Goal: Task Accomplishment & Management: Use online tool/utility

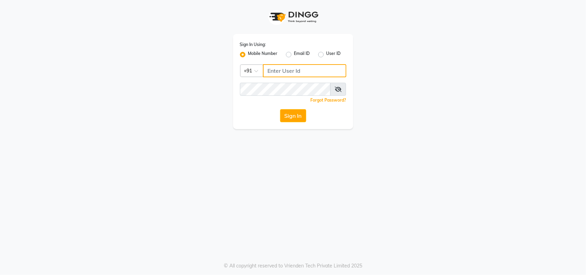
click at [325, 68] on input "Username" at bounding box center [304, 70] width 83 height 13
type input "9503226182"
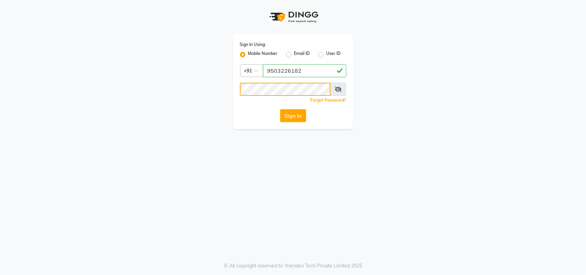
click at [280, 109] on button "Sign In" at bounding box center [293, 115] width 26 height 13
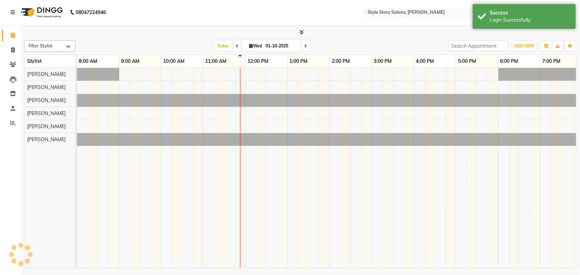
select select "en"
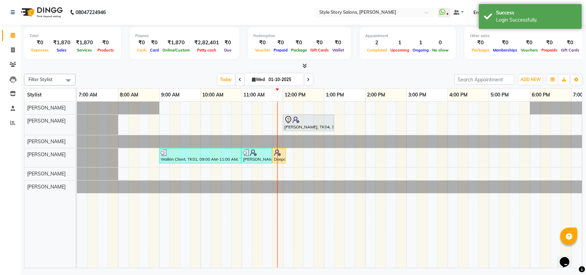
click at [239, 78] on icon at bounding box center [240, 80] width 3 height 4
type input "[DATE]"
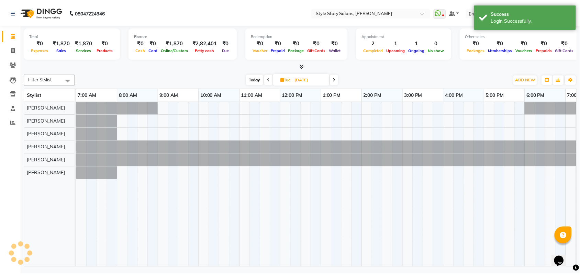
scroll to position [0, 153]
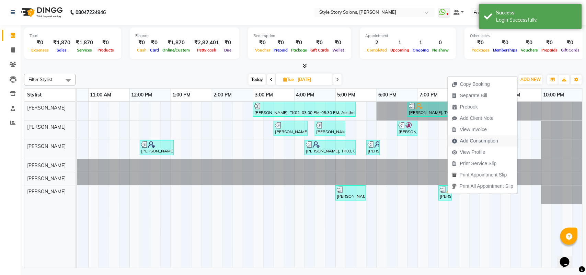
click at [472, 142] on span "Add Consumption" at bounding box center [479, 140] width 38 height 7
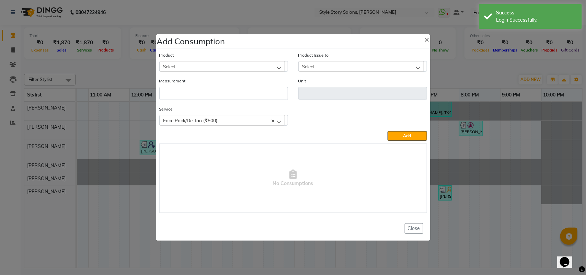
click at [198, 62] on div "Select" at bounding box center [222, 66] width 125 height 10
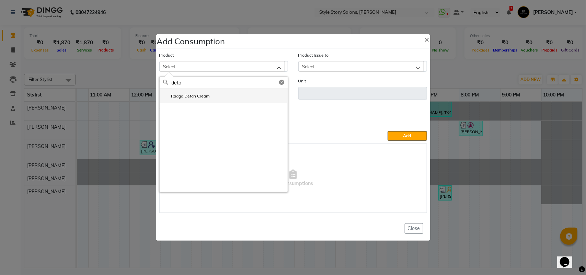
type input "deta"
click at [197, 93] on label "Raaga Detan Cream" at bounding box center [186, 96] width 47 height 6
type input "gm"
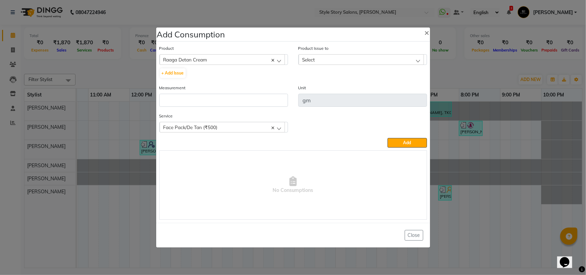
click at [330, 57] on div "Select" at bounding box center [361, 59] width 125 height 10
click at [339, 90] on label "[DATE], Issued to: [PERSON_NAME], Balance: 485" at bounding box center [353, 89] width 103 height 6
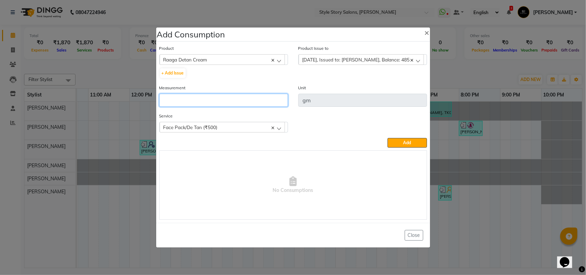
click at [246, 100] on input "number" at bounding box center [223, 100] width 129 height 13
type input "3"
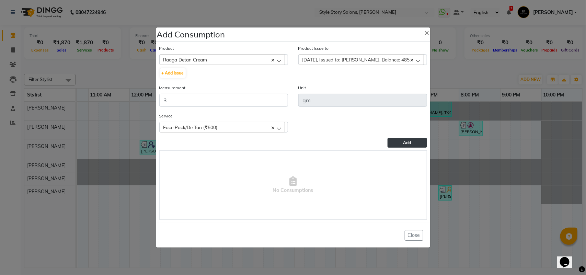
click at [391, 138] on button "Add" at bounding box center [407, 143] width 39 height 10
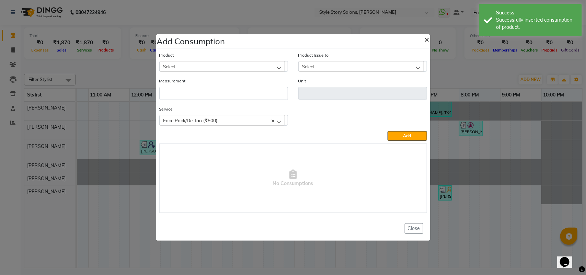
click at [427, 38] on span "×" at bounding box center [427, 39] width 5 height 10
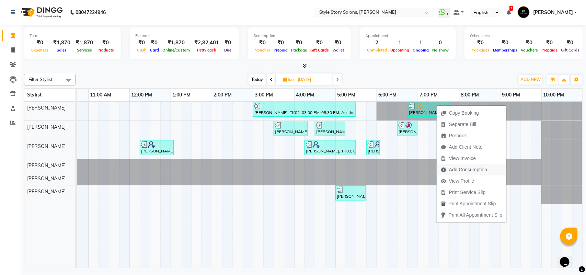
click at [464, 171] on span "Add Consumption" at bounding box center [468, 169] width 38 height 7
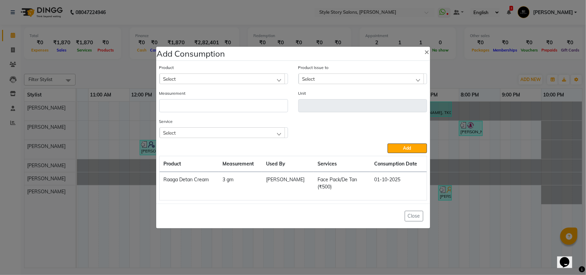
click at [211, 79] on div "Select" at bounding box center [222, 78] width 125 height 10
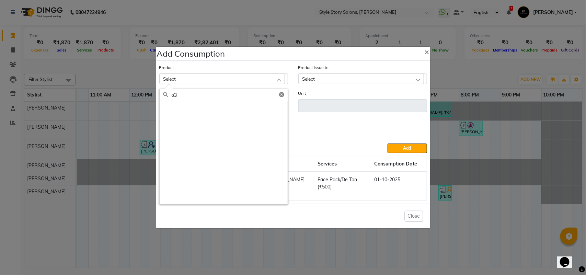
type input "o"
type input "foam"
click at [216, 109] on label "Agelock hyaluronic cleanising foam" at bounding box center [201, 108] width 76 height 6
type input "ml"
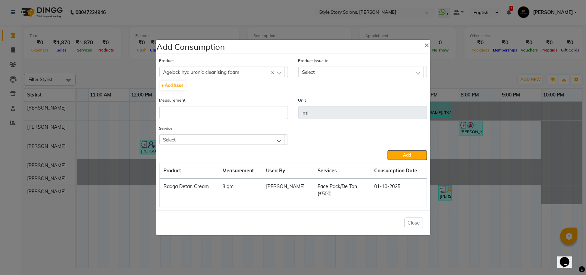
click at [345, 71] on div "Select" at bounding box center [361, 72] width 125 height 10
click at [334, 106] on li "[DATE], Issued to: [PERSON_NAME], Balance: 30" at bounding box center [363, 101] width 128 height 14
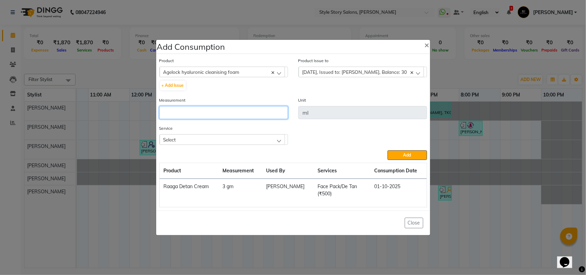
click at [243, 117] on input "number" at bounding box center [223, 112] width 129 height 13
type input "3"
click at [265, 141] on div "Select" at bounding box center [222, 139] width 125 height 10
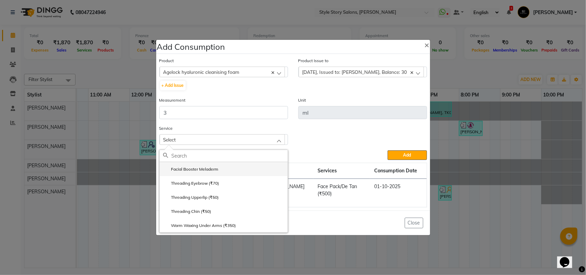
click at [232, 169] on li "Facial Booster Meladerm" at bounding box center [224, 169] width 128 height 14
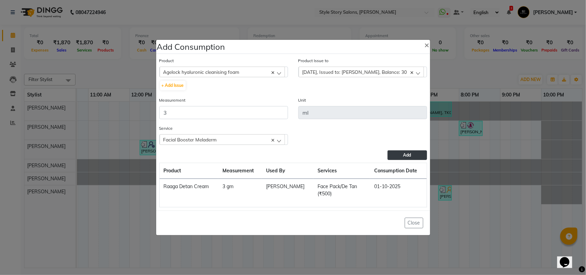
click at [404, 157] on button "Add" at bounding box center [407, 155] width 39 height 10
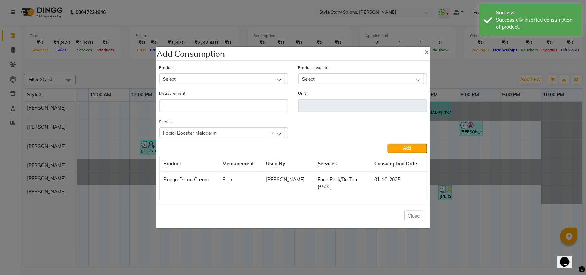
click at [230, 77] on div "Select" at bounding box center [222, 78] width 125 height 10
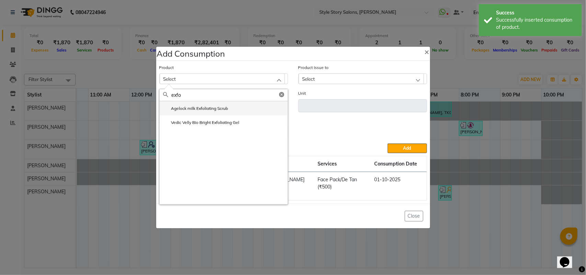
type input "exfo"
click at [211, 106] on label "Agelock milk Exfoliating Scrub" at bounding box center [195, 108] width 65 height 6
type input "ml"
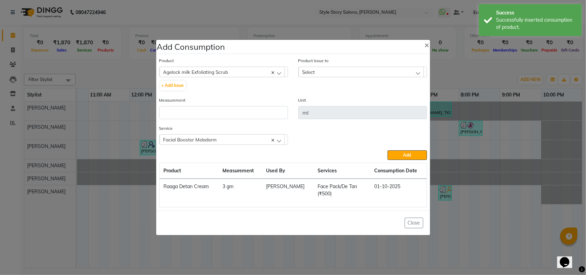
click at [315, 71] on span "Select" at bounding box center [308, 72] width 13 height 6
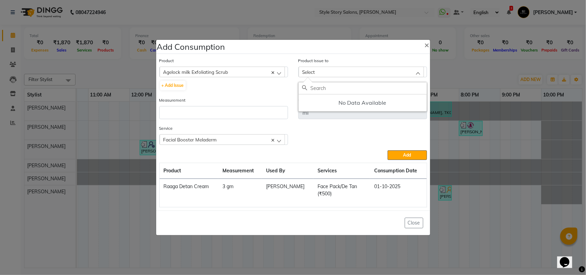
click at [191, 74] on span "Agelock milk Exfoliating Scrub" at bounding box center [195, 72] width 65 height 6
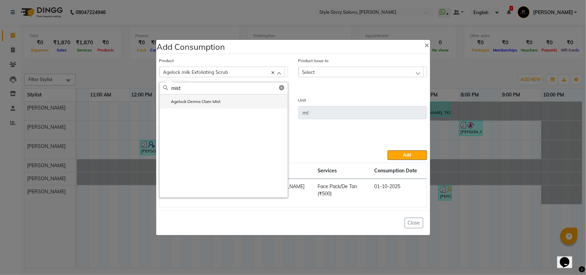
click at [193, 98] on li "Agelock Derma Clam Mist" at bounding box center [224, 101] width 128 height 14
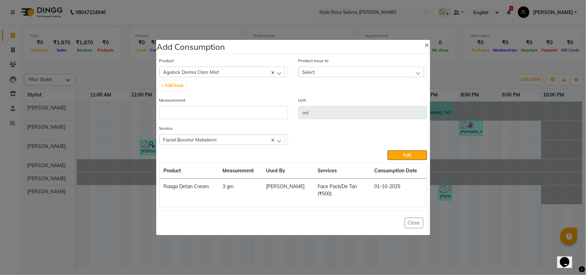
click at [355, 74] on div "Select" at bounding box center [361, 72] width 125 height 10
click at [204, 73] on span "Agelock Derma Clam Mist" at bounding box center [191, 72] width 56 height 6
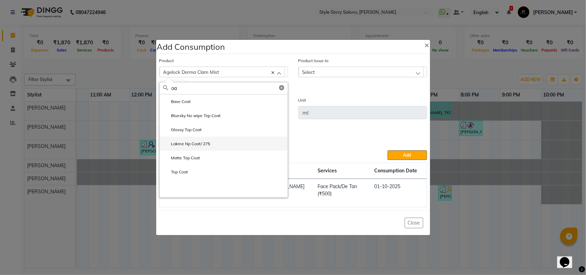
type input "o"
type input "m"
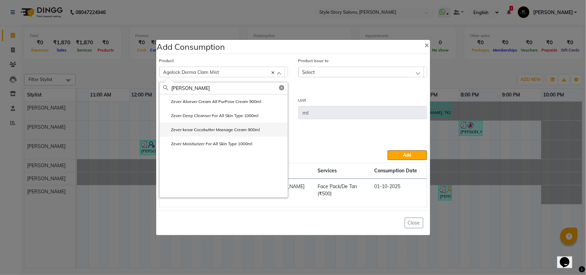
type input "[PERSON_NAME]"
click at [220, 128] on label "Zever kesar Cocobutter Massage Cream 900ml" at bounding box center [211, 130] width 97 height 6
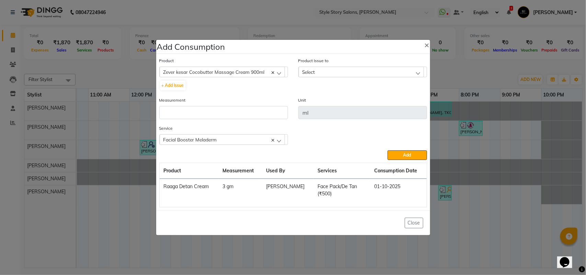
click at [329, 72] on div "Select" at bounding box center [361, 72] width 125 height 10
click at [339, 102] on label "[DATE], Issued to: [PERSON_NAME], Balance: 844" at bounding box center [353, 102] width 103 height 6
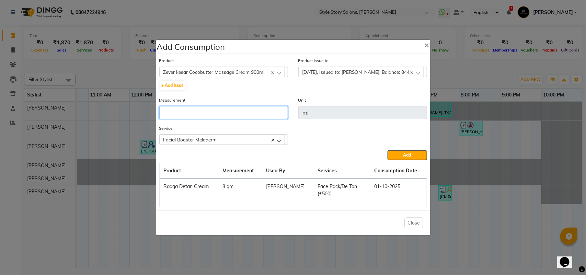
click at [263, 113] on input "number" at bounding box center [223, 112] width 129 height 13
type input "3"
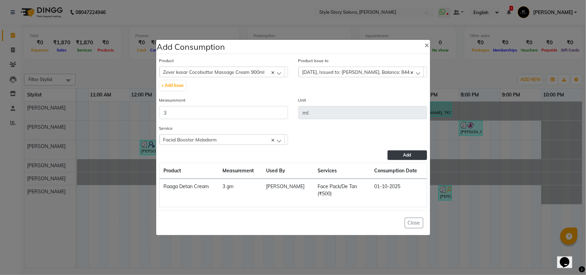
click at [406, 157] on button "Add" at bounding box center [407, 155] width 39 height 10
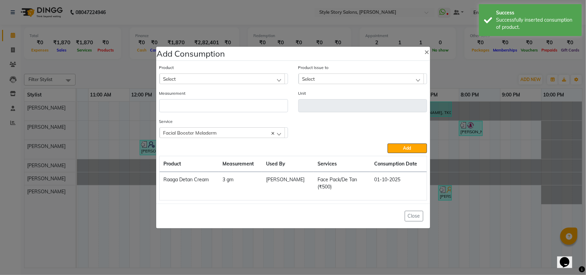
click at [211, 81] on div "Select" at bounding box center [222, 78] width 125 height 10
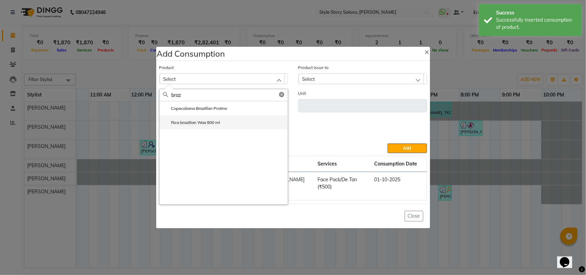
type input "braz"
click at [203, 123] on label "Rica brazilian Wax 800 ml" at bounding box center [191, 122] width 57 height 6
type input "ml"
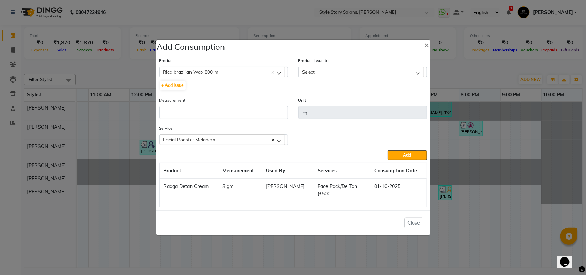
click at [378, 76] on div "Select" at bounding box center [361, 72] width 125 height 10
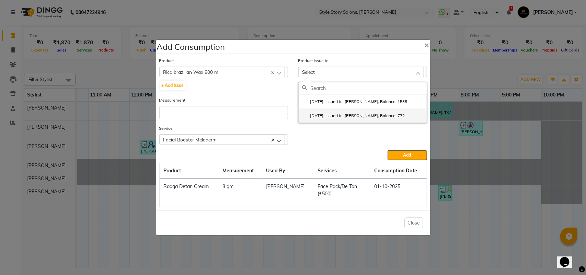
click at [369, 120] on li "[DATE], Issued to: [PERSON_NAME], Balance: 772" at bounding box center [363, 115] width 128 height 14
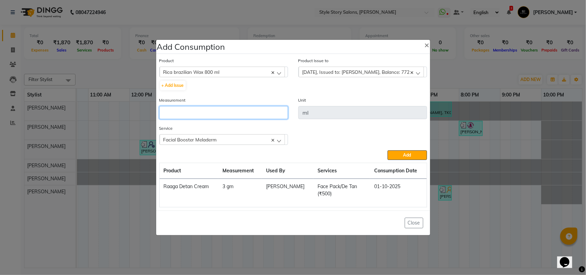
click at [193, 112] on input "number" at bounding box center [223, 112] width 129 height 13
type input "10"
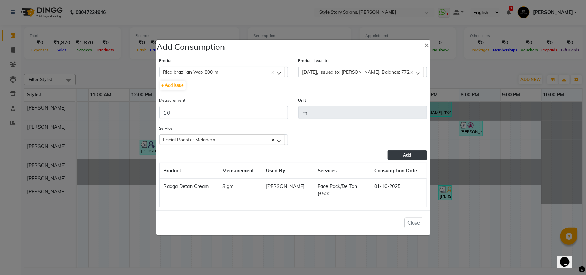
click at [398, 156] on button "Add" at bounding box center [407, 155] width 39 height 10
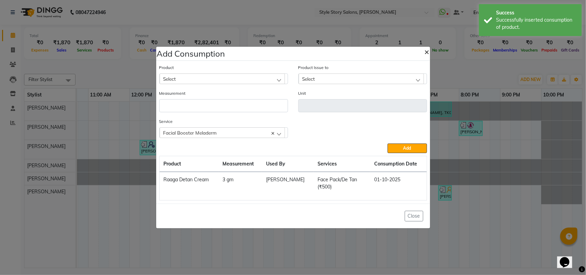
click at [426, 52] on span "×" at bounding box center [427, 51] width 5 height 10
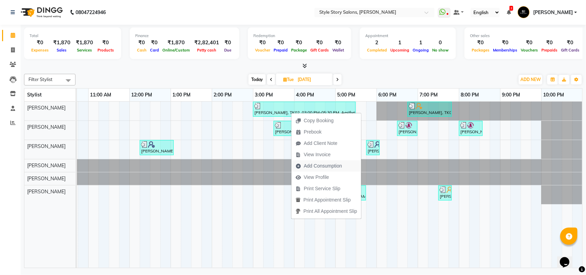
click at [318, 164] on span "Add Consumption" at bounding box center [323, 165] width 38 height 7
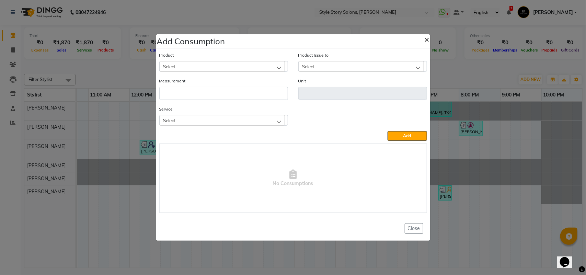
drag, startPoint x: 426, startPoint y: 37, endPoint x: 426, endPoint y: 45, distance: 7.6
click at [425, 37] on span "×" at bounding box center [427, 39] width 5 height 10
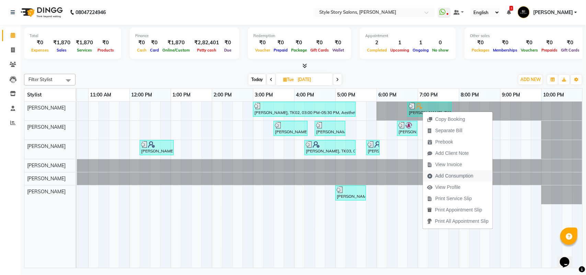
click at [445, 176] on span "Add Consumption" at bounding box center [454, 175] width 38 height 7
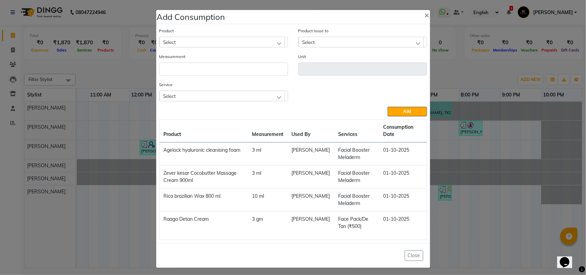
click at [176, 41] on div "Select" at bounding box center [222, 42] width 125 height 10
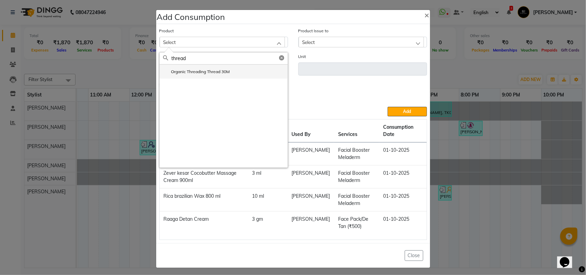
type input "thread"
click at [186, 70] on label "Organic Threading Thread 30M" at bounding box center [196, 72] width 67 height 6
type input "M"
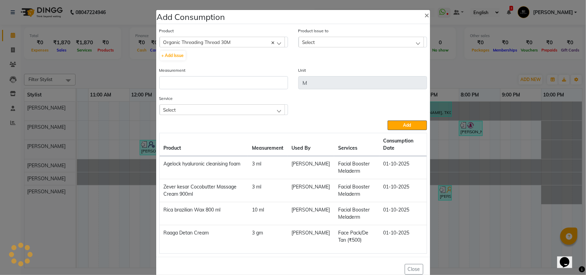
click at [310, 40] on span "Select" at bounding box center [308, 42] width 13 height 6
click at [333, 70] on label "[DATE], Issued to: [PERSON_NAME], Balance: 166" at bounding box center [353, 72] width 103 height 6
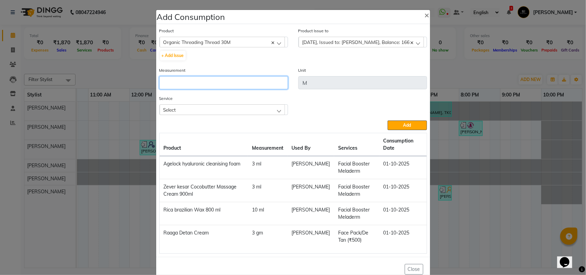
click at [220, 83] on input "number" at bounding box center [223, 82] width 129 height 13
type input "3"
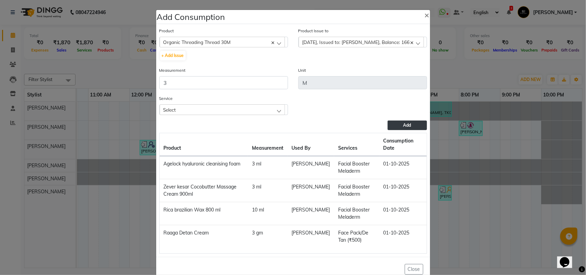
click at [417, 127] on button "Add" at bounding box center [407, 126] width 39 height 10
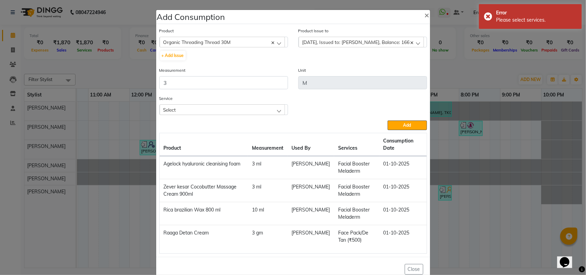
click at [192, 107] on div "Select" at bounding box center [222, 109] width 125 height 10
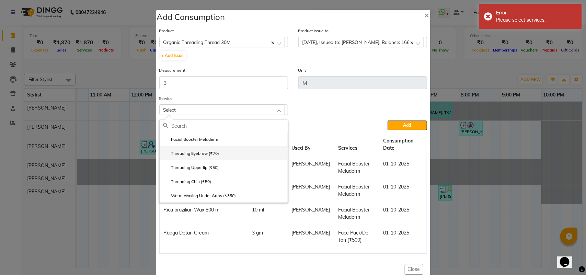
click at [191, 154] on label "Threading Eyebrow (₹70)" at bounding box center [191, 153] width 56 height 6
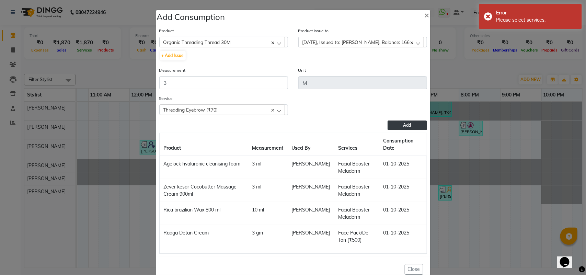
click at [390, 126] on button "Add" at bounding box center [407, 126] width 39 height 10
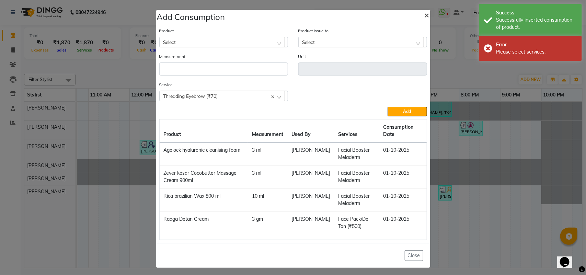
click at [421, 20] on button "×" at bounding box center [427, 14] width 16 height 19
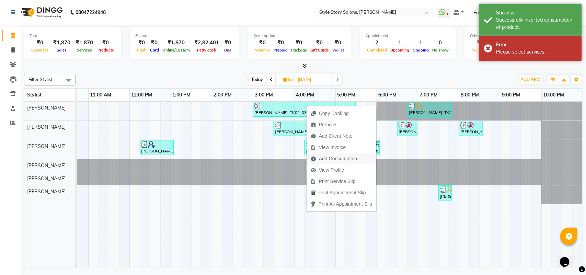
click at [327, 160] on span "Add Consumption" at bounding box center [338, 158] width 38 height 7
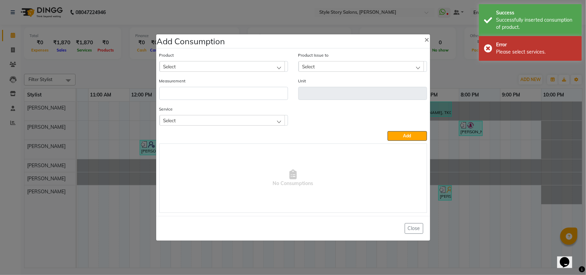
click at [196, 69] on div "Select" at bounding box center [222, 66] width 125 height 10
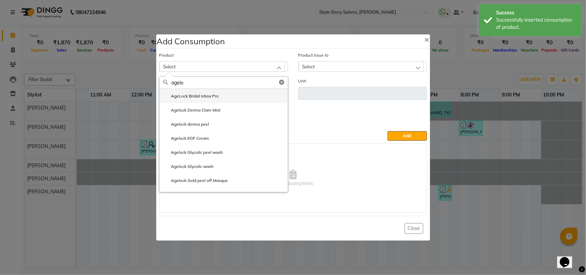
type input "agelo"
click at [200, 99] on label "AgeLock Bridal inbox Pro" at bounding box center [191, 96] width 56 height 6
type input "unit"
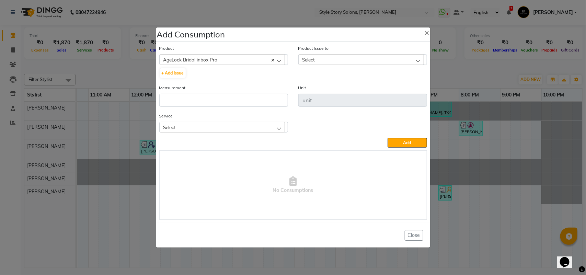
click at [318, 59] on div "Select" at bounding box center [361, 59] width 125 height 10
click at [330, 90] on label "[DATE], Issued to: [PERSON_NAME], Balance: 1" at bounding box center [351, 89] width 98 height 6
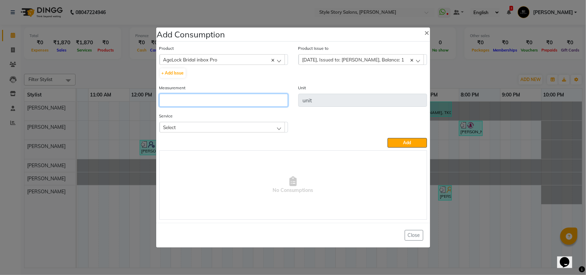
click at [236, 98] on input "number" at bounding box center [223, 100] width 129 height 13
type input "1"
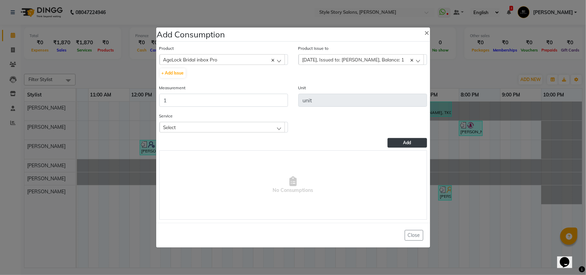
click at [399, 142] on button "Add" at bounding box center [407, 143] width 39 height 10
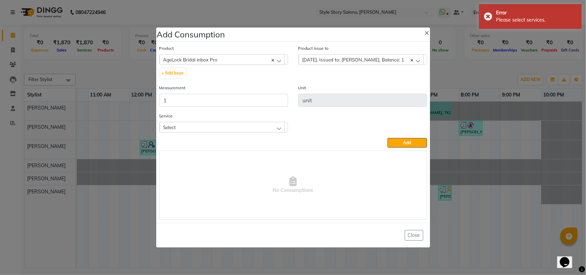
click at [212, 123] on div "Select" at bounding box center [222, 127] width 125 height 10
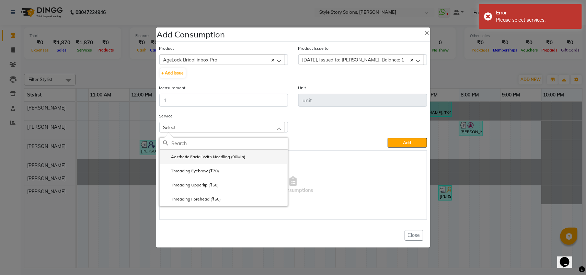
click at [213, 158] on label "Aesthetic Facial With Needling (90Min)" at bounding box center [204, 157] width 83 height 6
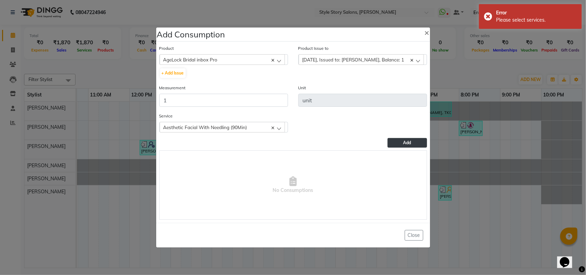
click at [419, 141] on button "Add" at bounding box center [407, 143] width 39 height 10
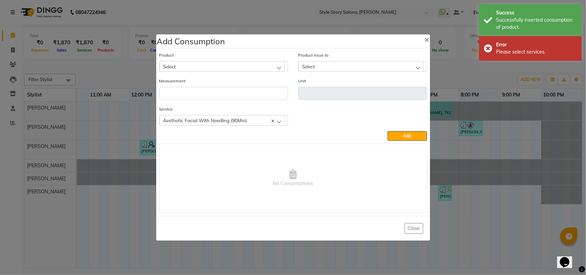
click at [221, 64] on div "Select" at bounding box center [222, 66] width 125 height 10
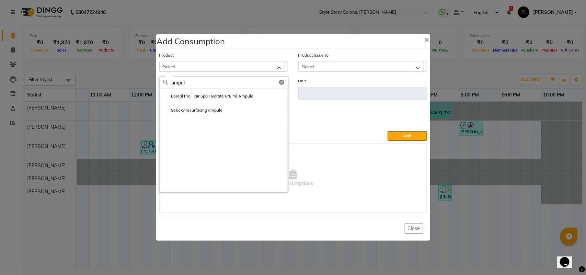
drag, startPoint x: 199, startPoint y: 83, endPoint x: 129, endPoint y: 79, distance: 69.8
click at [129, 79] on ngb-modal-window "Add Consumption × Product Select ampul Loreal Pro Hair Spa Hydrate 6*8 ml Ampul…" at bounding box center [293, 137] width 586 height 275
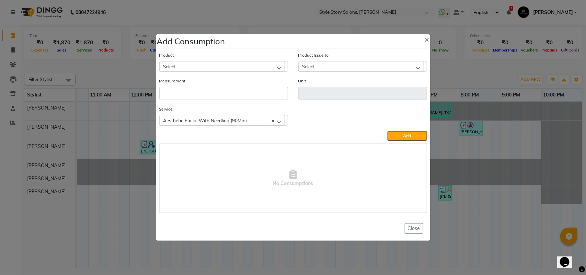
click at [165, 65] on span "Select" at bounding box center [169, 67] width 13 height 6
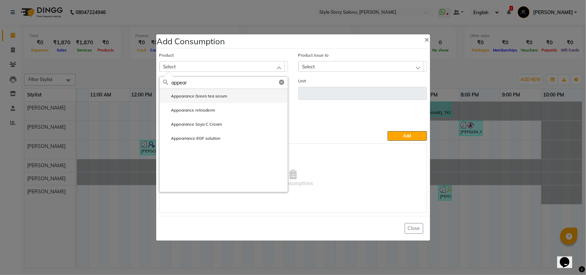
type input "appear"
click at [229, 98] on li "Appearance Green tea serum" at bounding box center [224, 96] width 128 height 14
type input "box"
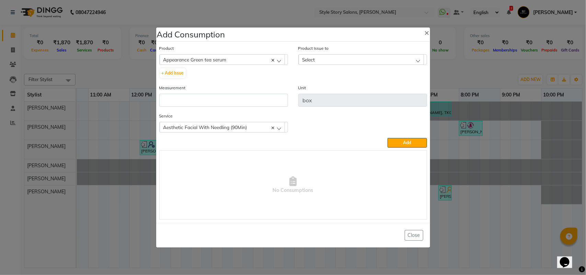
click at [324, 59] on div "Select" at bounding box center [361, 59] width 125 height 10
click at [337, 90] on label "[DATE], Issued to: [PERSON_NAME], Balance: 12" at bounding box center [352, 89] width 101 height 6
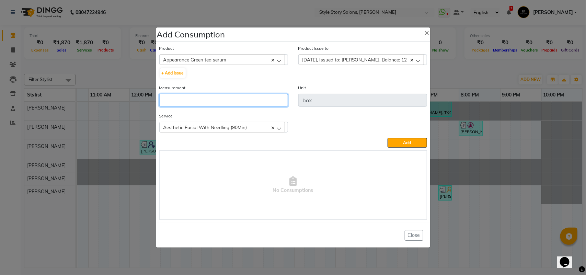
click at [228, 99] on input "number" at bounding box center [223, 100] width 129 height 13
type input "1"
click at [215, 59] on span "Appearance Green tea serum" at bounding box center [194, 60] width 63 height 6
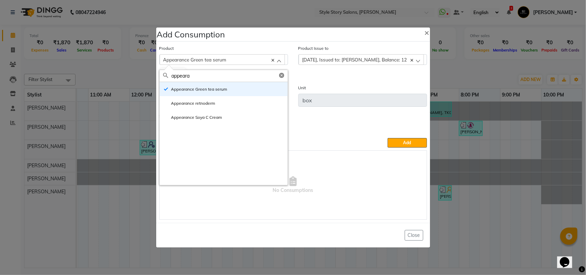
type input "appeara"
drag, startPoint x: 402, startPoint y: 150, endPoint x: 401, endPoint y: 146, distance: 4.1
click at [402, 149] on div "Product Appearance Green tea serum appeara Appearance Green tea serum Appearanc…" at bounding box center [293, 132] width 271 height 179
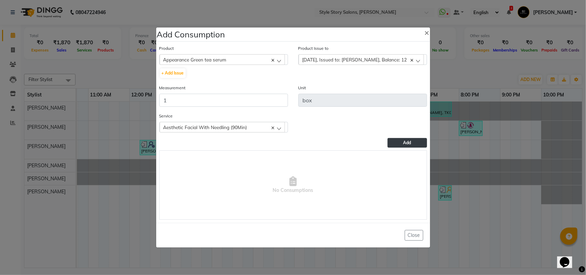
click at [399, 143] on button "Add" at bounding box center [407, 143] width 39 height 10
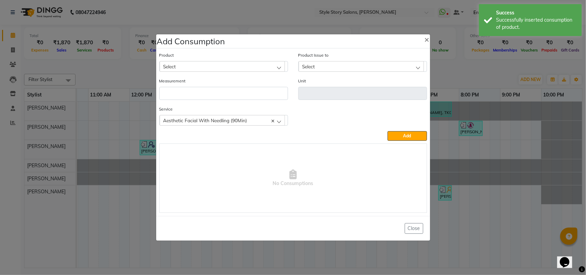
click at [224, 69] on div "Select" at bounding box center [222, 66] width 125 height 10
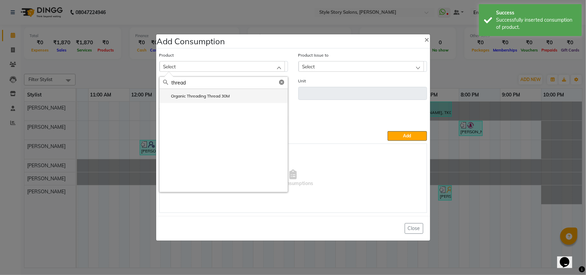
type input "thread"
click at [193, 96] on label "Organic Threading Thread 30M" at bounding box center [196, 96] width 67 height 6
type input "M"
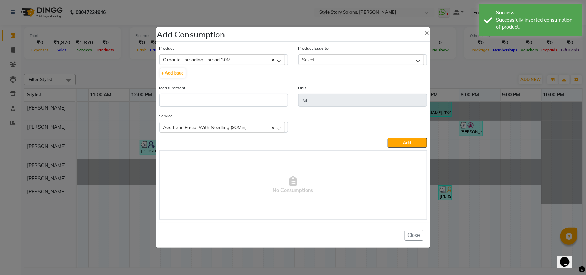
click at [349, 64] on div "Select" at bounding box center [361, 59] width 125 height 10
click at [348, 91] on label "[DATE], Issued to: [PERSON_NAME], Balance: 163" at bounding box center [353, 89] width 103 height 6
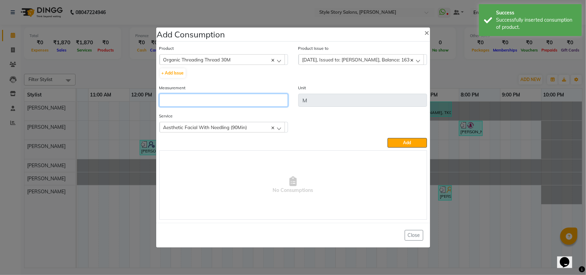
click at [265, 103] on input "number" at bounding box center [223, 100] width 129 height 13
type input "2"
click at [254, 130] on div "Aesthetic Facial With Needling (90Min)" at bounding box center [222, 127] width 125 height 10
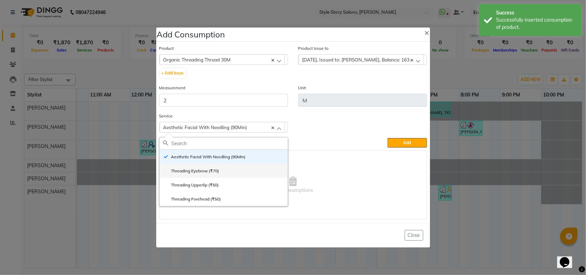
click at [229, 167] on li "Threading Eyebrow (₹70)" at bounding box center [224, 171] width 128 height 14
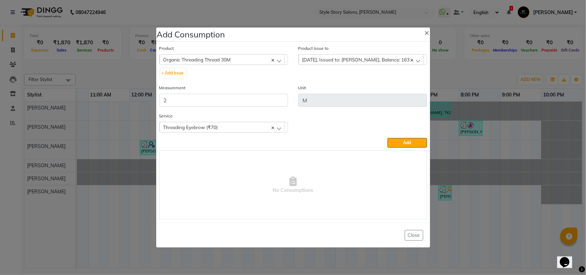
click at [390, 142] on button "Add" at bounding box center [407, 143] width 39 height 10
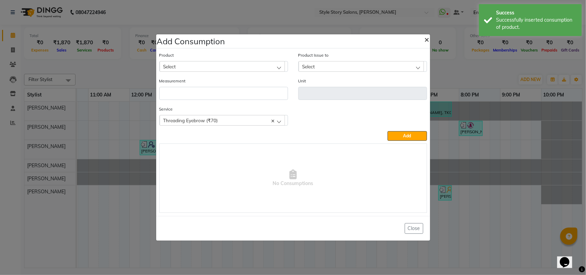
click at [427, 37] on span "×" at bounding box center [427, 39] width 5 height 10
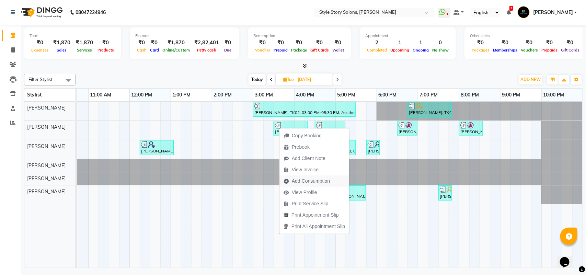
click at [302, 180] on span "Add Consumption" at bounding box center [311, 180] width 38 height 7
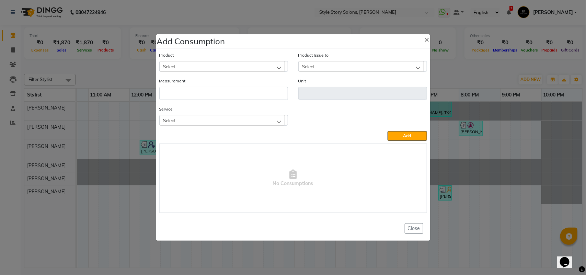
click at [210, 64] on div "Select" at bounding box center [222, 66] width 125 height 10
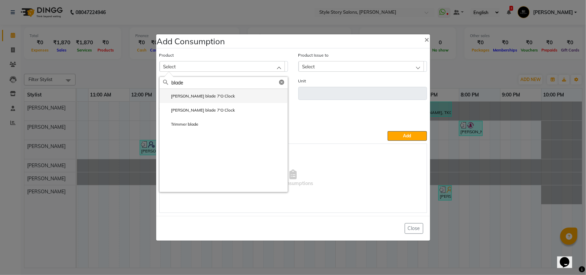
type input "blade"
click at [204, 94] on label "[PERSON_NAME] blade 7'O Clock" at bounding box center [199, 96] width 72 height 6
type input "unit"
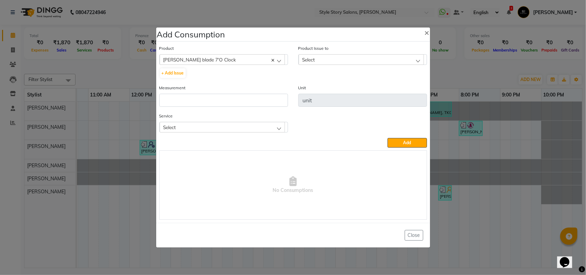
click at [323, 61] on div "Select" at bounding box center [361, 59] width 125 height 10
click at [341, 86] on li "[DATE], Issued to: [PERSON_NAME], Balance: 4" at bounding box center [363, 89] width 128 height 14
click at [271, 109] on div "Measurement" at bounding box center [223, 98] width 139 height 28
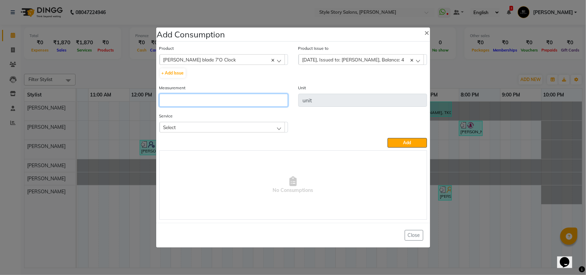
click at [270, 102] on input "number" at bounding box center [223, 100] width 129 height 13
type input "0.5"
click at [243, 124] on div "Select" at bounding box center [222, 127] width 125 height 10
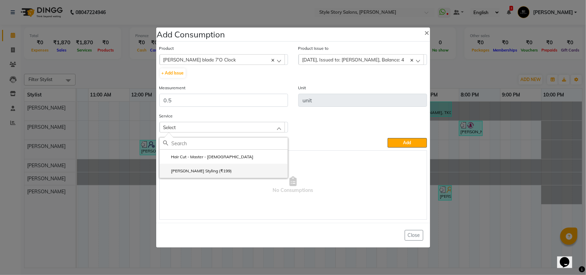
click at [205, 168] on label "[PERSON_NAME] Styling (₹199)" at bounding box center [197, 171] width 69 height 6
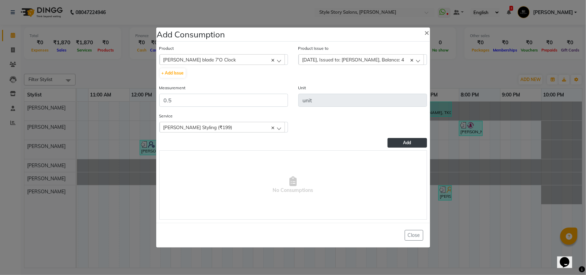
click at [404, 140] on span "Add" at bounding box center [407, 142] width 8 height 5
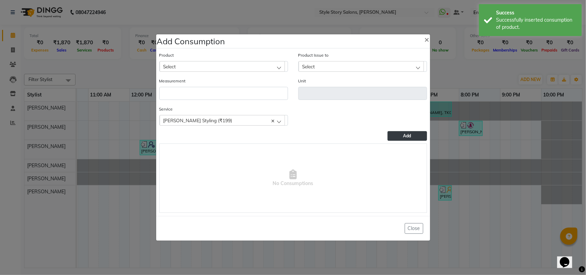
click at [191, 64] on div "Select" at bounding box center [222, 66] width 125 height 10
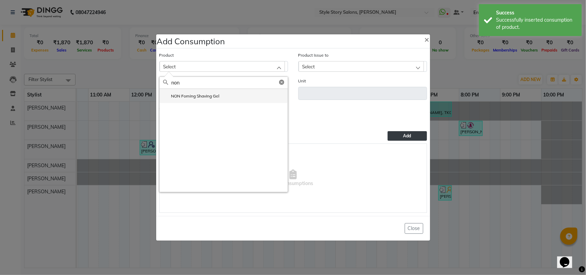
type input "non"
click at [190, 96] on label "NON Foming Shaving Gel" at bounding box center [191, 96] width 57 height 6
type input "ml"
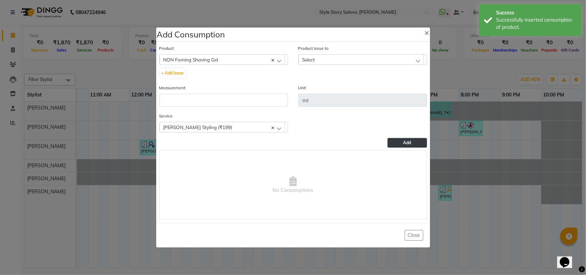
click at [330, 64] on div "Select" at bounding box center [361, 59] width 125 height 10
drag, startPoint x: 333, startPoint y: 88, endPoint x: 300, endPoint y: 97, distance: 34.9
click at [334, 88] on label "[DATE], Issued to: [PERSON_NAME], Balance: 230" at bounding box center [353, 89] width 103 height 6
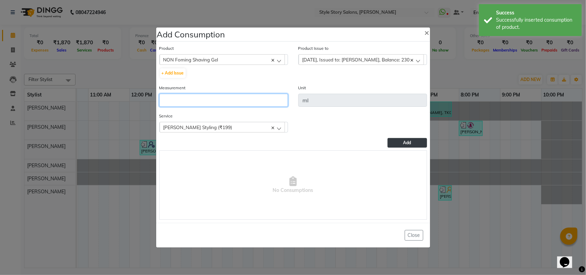
click at [239, 101] on input "number" at bounding box center [223, 100] width 129 height 13
type input "3"
click at [411, 143] on span "Add" at bounding box center [407, 142] width 8 height 5
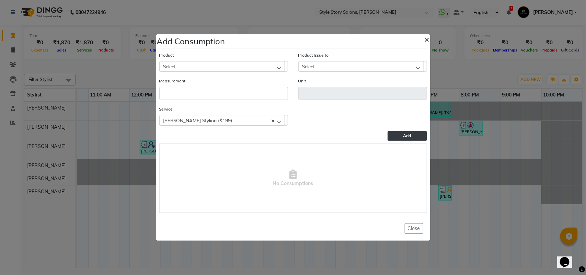
click at [428, 39] on span "×" at bounding box center [427, 39] width 5 height 10
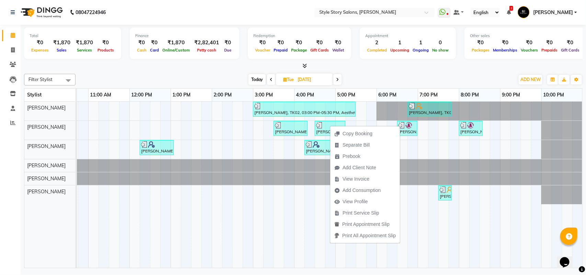
click at [362, 73] on div "Filter Stylist Select All [PERSON_NAME] [PERSON_NAME] [PERSON_NAME] [PERSON_NAM…" at bounding box center [303, 169] width 559 height 197
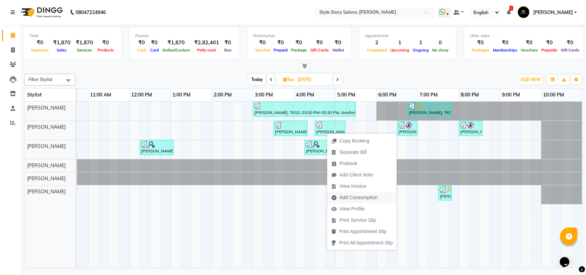
click at [365, 195] on span "Add Consumption" at bounding box center [359, 197] width 38 height 7
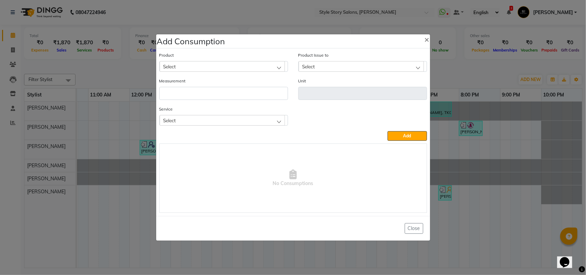
click at [207, 63] on div "Select" at bounding box center [222, 66] width 125 height 10
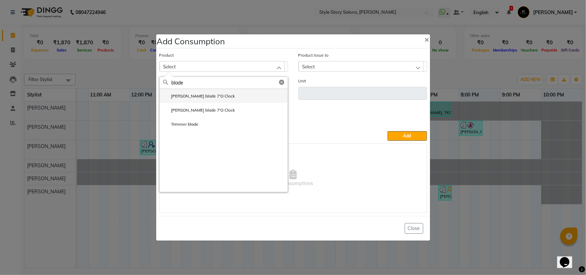
type input "blade"
click at [197, 94] on label "[PERSON_NAME] blade 7'O Clock" at bounding box center [199, 96] width 72 height 6
type input "unit"
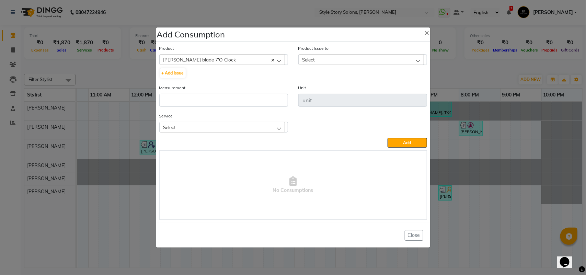
click at [328, 57] on div "Select" at bounding box center [361, 59] width 125 height 10
drag, startPoint x: 351, startPoint y: 88, endPoint x: 262, endPoint y: 106, distance: 90.8
click at [351, 88] on label "[DATE], Issued to: [PERSON_NAME], Balance: 3.5" at bounding box center [353, 89] width 102 height 6
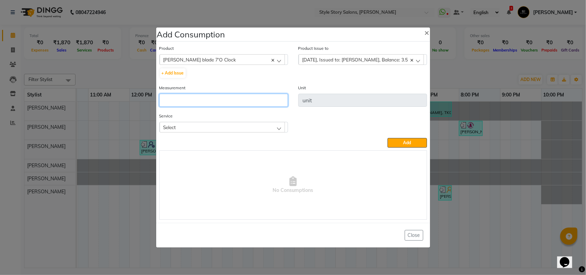
click at [247, 100] on input "number" at bounding box center [223, 100] width 129 height 13
type input "0.5"
click at [179, 123] on div "Select" at bounding box center [222, 127] width 125 height 10
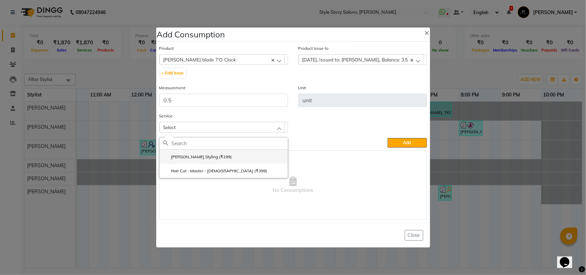
click at [194, 154] on label "[PERSON_NAME] Styling (₹199)" at bounding box center [197, 157] width 69 height 6
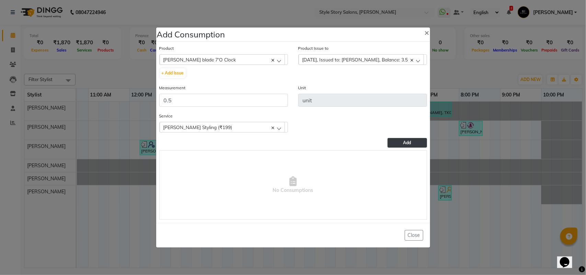
click at [394, 139] on button "Add" at bounding box center [407, 143] width 39 height 10
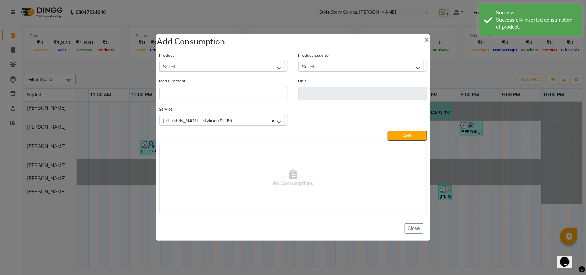
click at [179, 62] on div "Select" at bounding box center [222, 66] width 125 height 10
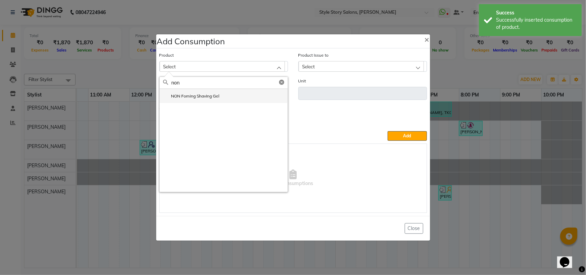
type input "non"
click at [186, 96] on label "NON Foming Shaving Gel" at bounding box center [191, 96] width 57 height 6
type input "ml"
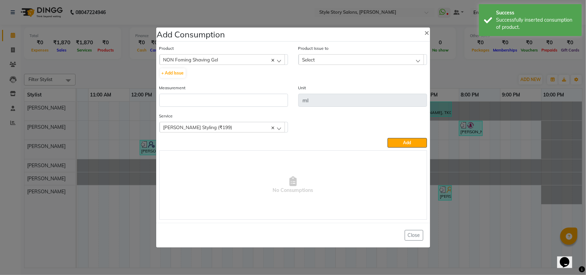
click at [356, 59] on div "Select" at bounding box center [361, 59] width 125 height 10
click at [371, 88] on label "[DATE], Issued to: [PERSON_NAME], Balance: 227" at bounding box center [353, 89] width 103 height 6
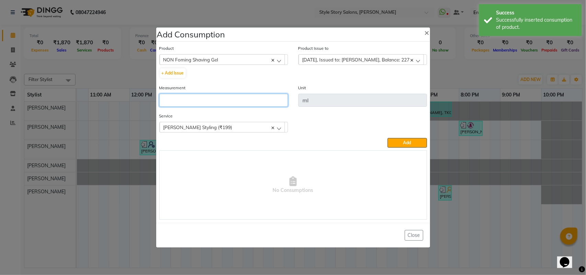
click at [248, 102] on input "number" at bounding box center [223, 100] width 129 height 13
type input "3"
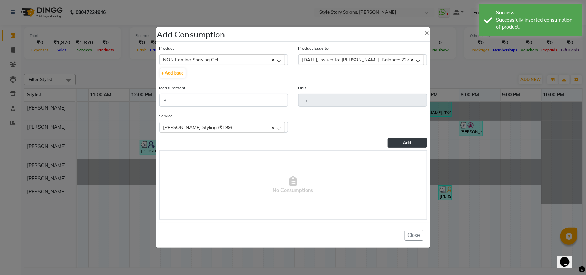
click at [404, 145] on button "Add" at bounding box center [407, 143] width 39 height 10
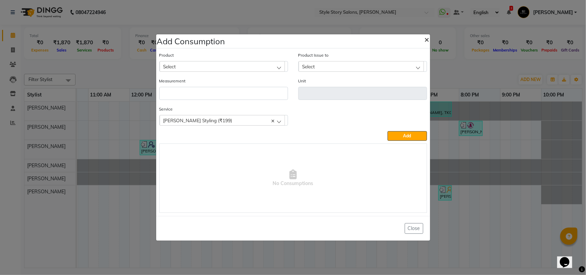
click at [427, 39] on span "×" at bounding box center [427, 39] width 5 height 10
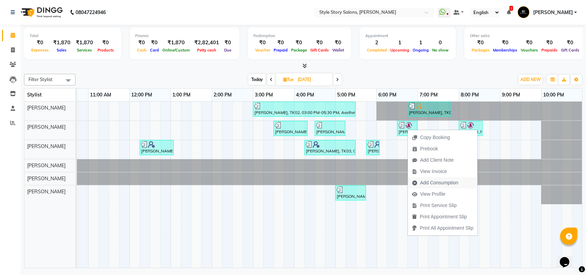
click at [426, 183] on span "Add Consumption" at bounding box center [439, 182] width 38 height 7
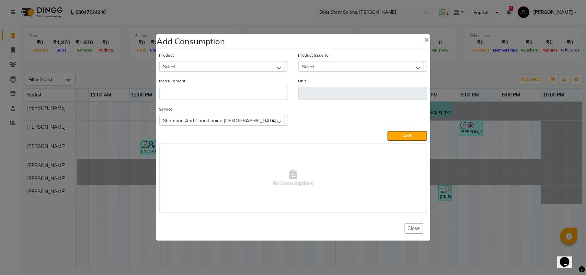
click at [181, 66] on div "Select" at bounding box center [222, 66] width 125 height 10
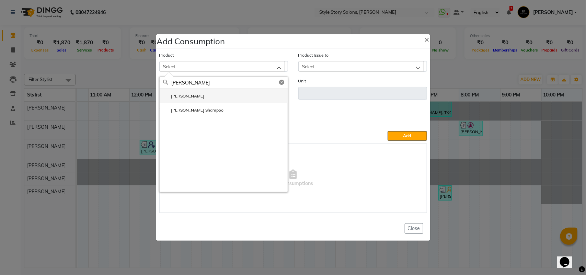
type input "[PERSON_NAME]"
click at [178, 97] on label "[PERSON_NAME]" at bounding box center [184, 96] width 42 height 6
type input "ml"
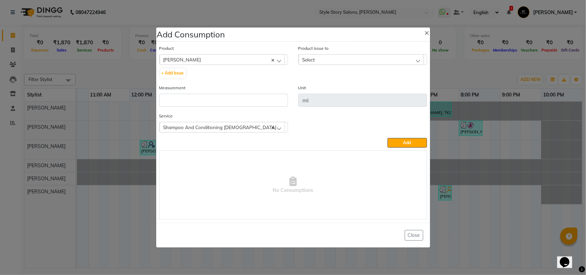
click at [344, 59] on div "Select" at bounding box center [361, 59] width 125 height 10
click at [340, 91] on label "[DATE], Issued to: [PERSON_NAME], Balance: 483" at bounding box center [353, 89] width 103 height 6
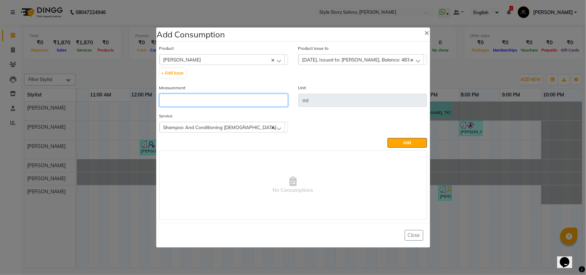
click at [265, 100] on input "number" at bounding box center [223, 100] width 129 height 13
type input "10"
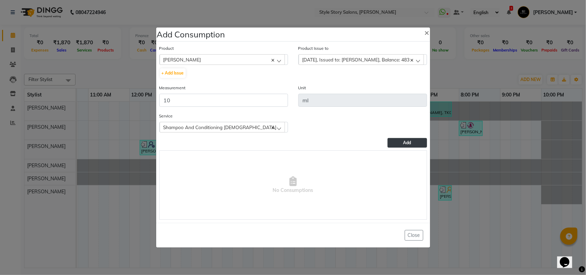
click at [394, 143] on button "Add" at bounding box center [407, 143] width 39 height 10
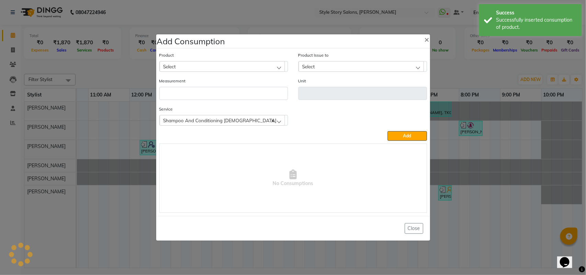
click at [208, 65] on div "Select" at bounding box center [222, 66] width 125 height 10
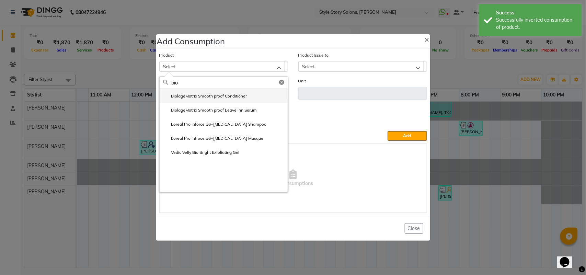
type input "bio"
click at [194, 96] on label "BiolageMatrix Smooth proof Conditioner" at bounding box center [205, 96] width 84 height 6
type input "ml"
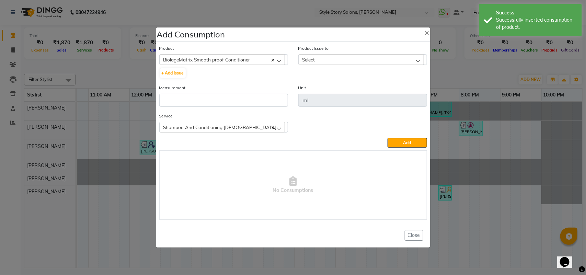
click at [323, 63] on div "Select" at bounding box center [361, 59] width 125 height 10
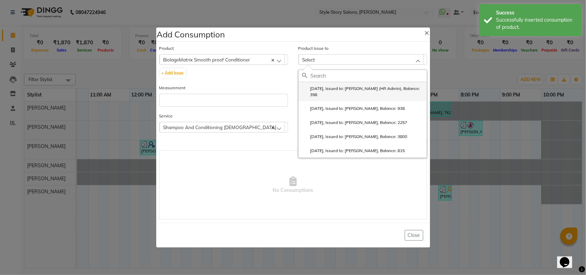
drag, startPoint x: 331, startPoint y: 92, endPoint x: 320, endPoint y: 94, distance: 10.4
click at [330, 92] on label "[DATE], Issued to: [PERSON_NAME] (HR Admin), Balance: 398" at bounding box center [362, 91] width 121 height 12
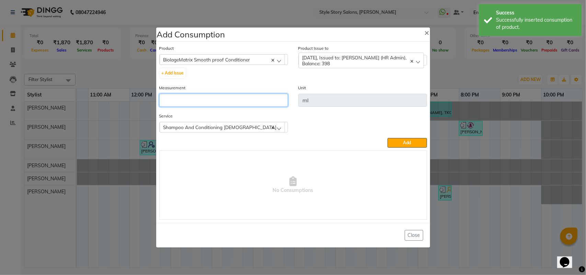
click at [234, 102] on input "number" at bounding box center [223, 100] width 129 height 13
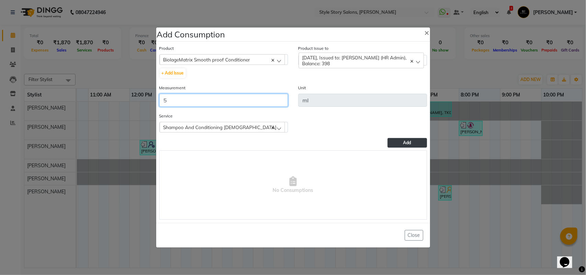
type input "5"
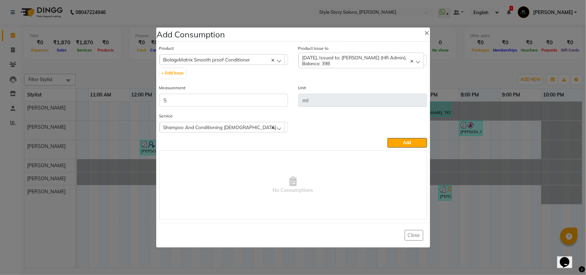
click at [394, 143] on button "Add" at bounding box center [407, 143] width 39 height 10
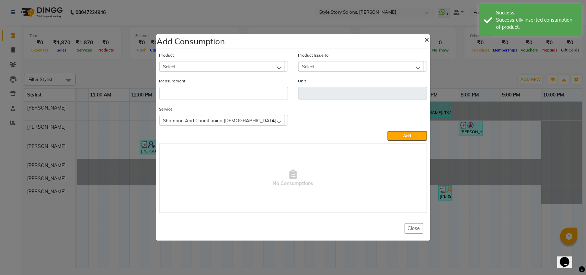
click at [428, 42] on span "×" at bounding box center [427, 39] width 5 height 10
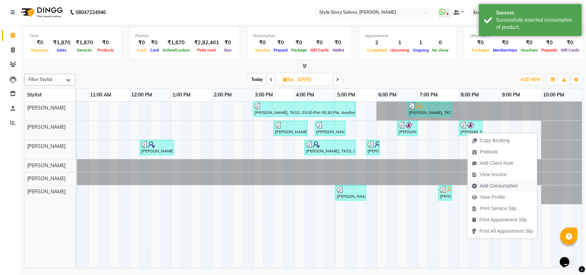
click at [487, 188] on span "Add Consumption" at bounding box center [499, 185] width 38 height 7
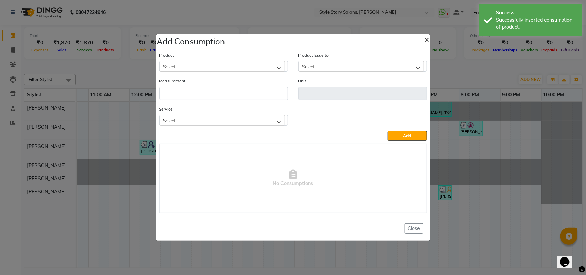
click at [425, 38] on span "×" at bounding box center [427, 39] width 5 height 10
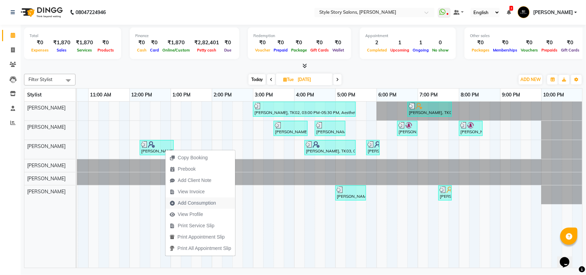
click at [203, 200] on span "Add Consumption" at bounding box center [197, 202] width 38 height 7
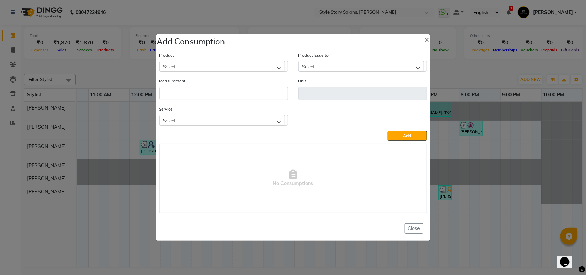
click at [206, 64] on div "Select" at bounding box center [222, 66] width 125 height 10
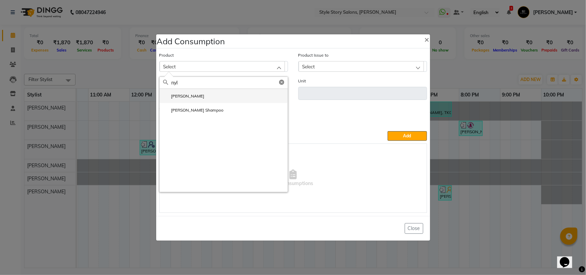
type input "nyl"
click at [179, 95] on label "[PERSON_NAME]" at bounding box center [184, 96] width 42 height 6
type input "ml"
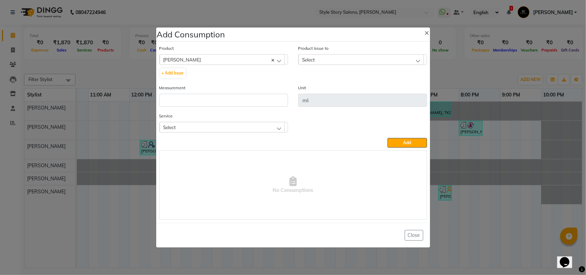
click at [348, 58] on div "Select" at bounding box center [361, 59] width 125 height 10
click at [343, 88] on label "[DATE], Issued to: [PERSON_NAME], Balance: 473" at bounding box center [353, 89] width 103 height 6
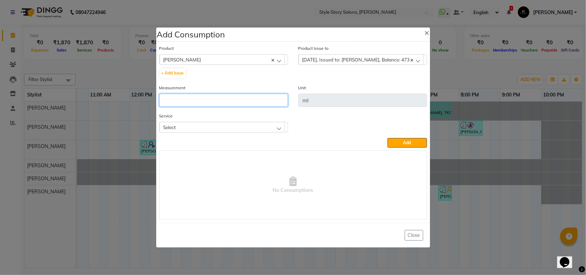
click at [268, 100] on input "number" at bounding box center [223, 100] width 129 height 13
type input "10"
click at [254, 124] on div "Select" at bounding box center [222, 127] width 125 height 10
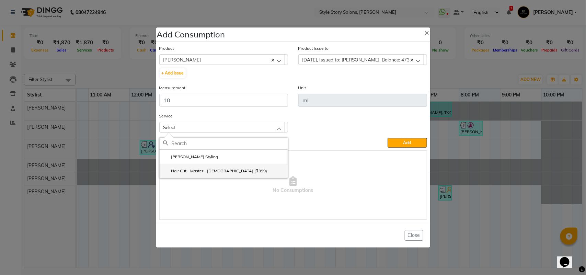
click at [207, 171] on label "Hair Cut - Master - [DEMOGRAPHIC_DATA] (₹399)" at bounding box center [215, 171] width 104 height 6
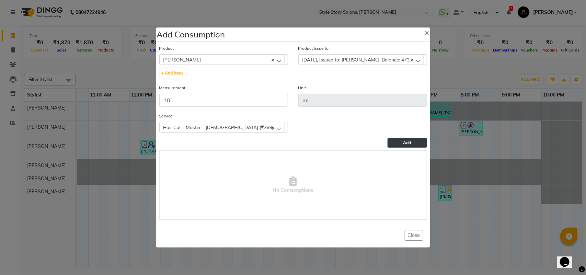
click at [399, 145] on button "Add" at bounding box center [407, 143] width 39 height 10
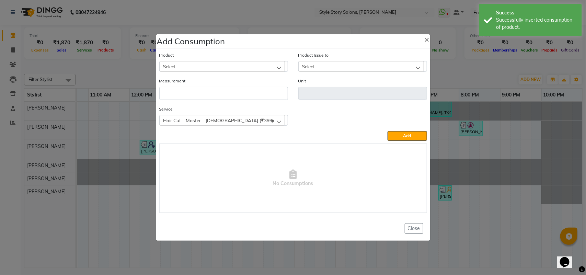
click at [198, 66] on div "Select" at bounding box center [222, 66] width 125 height 10
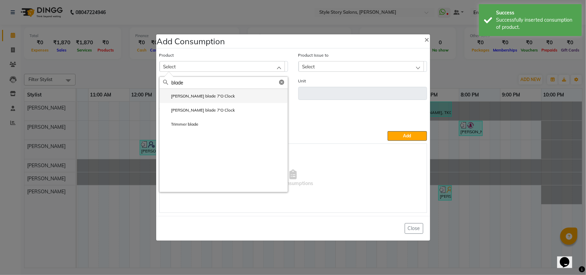
type input "blade"
click at [205, 99] on label "[PERSON_NAME] blade 7'O Clock" at bounding box center [199, 96] width 72 height 6
type input "unit"
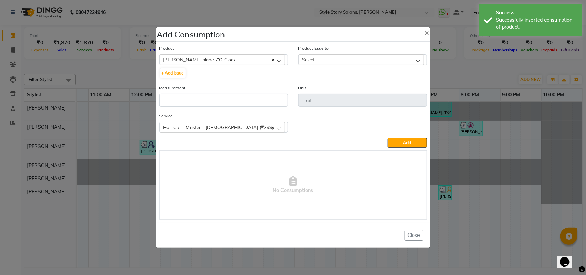
click at [359, 58] on div "Select" at bounding box center [361, 59] width 125 height 10
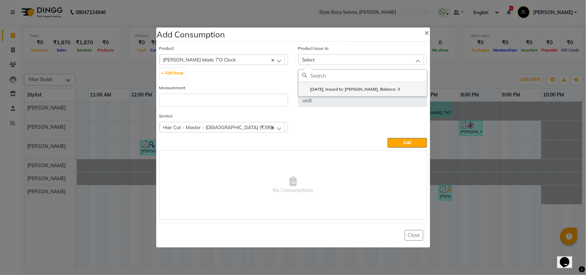
click at [367, 90] on label "[DATE], Issued to: [PERSON_NAME], Balance: 3" at bounding box center [351, 89] width 98 height 6
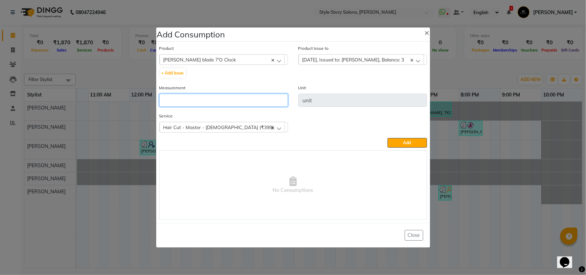
click at [237, 98] on input "number" at bounding box center [223, 100] width 129 height 13
type input "1"
click at [406, 142] on span "Add" at bounding box center [407, 142] width 8 height 5
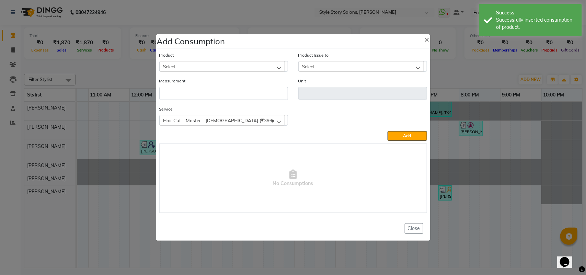
click at [226, 65] on div "Select" at bounding box center [222, 66] width 125 height 10
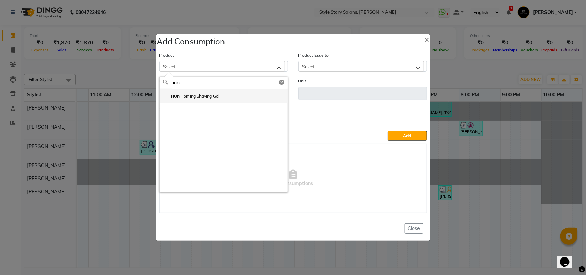
type input "non"
click at [228, 96] on li "NON Foming Shaving Gel" at bounding box center [224, 96] width 128 height 14
type input "ml"
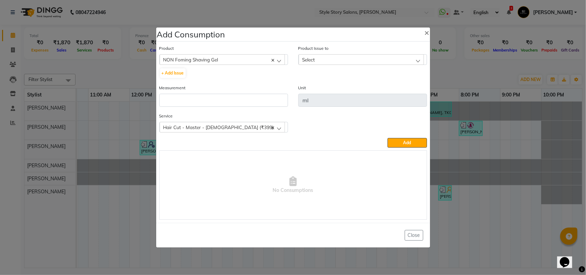
click at [314, 59] on span "Select" at bounding box center [308, 60] width 13 height 6
click at [325, 91] on label "[DATE], Issued to: [PERSON_NAME], Balance: 224" at bounding box center [353, 89] width 103 height 6
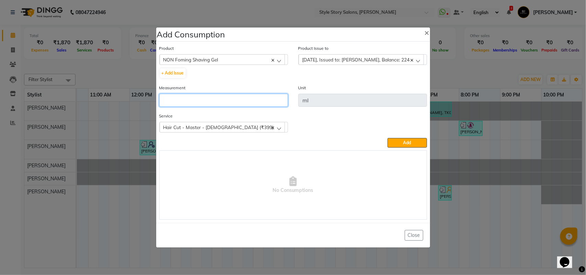
click at [261, 102] on input "number" at bounding box center [223, 100] width 129 height 13
type input "10"
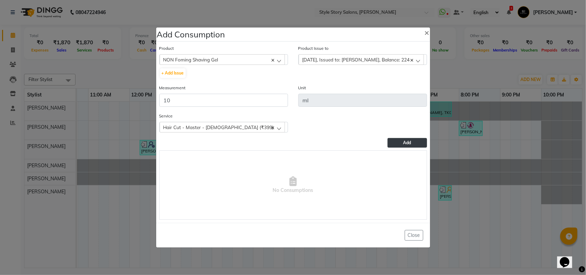
click at [397, 141] on button "Add" at bounding box center [407, 143] width 39 height 10
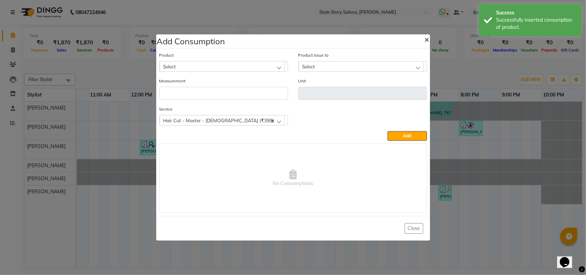
click at [426, 41] on span "×" at bounding box center [427, 39] width 5 height 10
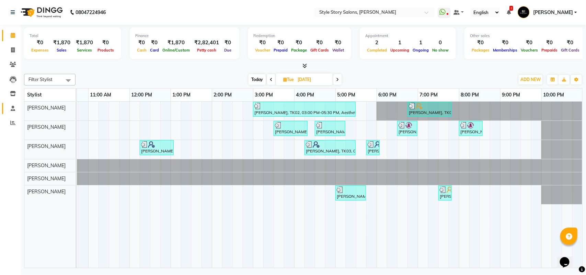
click at [11, 109] on icon at bounding box center [13, 108] width 4 height 5
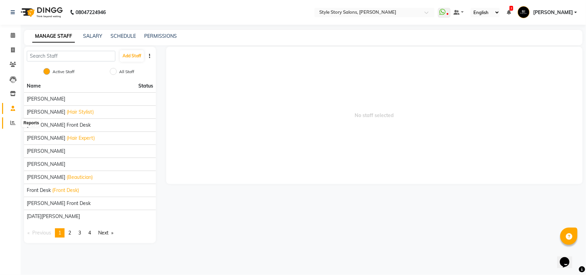
click at [13, 124] on icon at bounding box center [12, 122] width 5 height 5
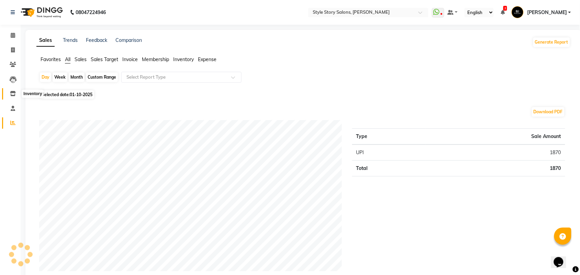
click at [11, 92] on icon at bounding box center [13, 93] width 6 height 5
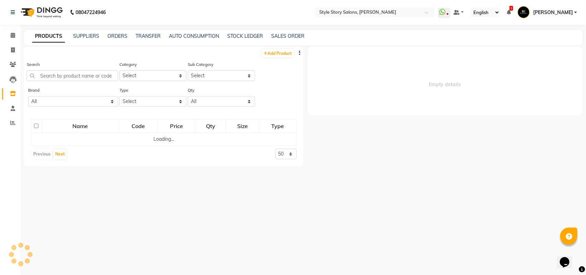
select select
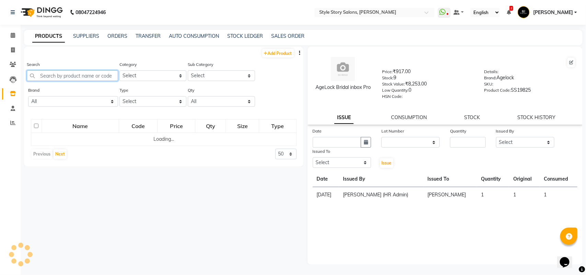
click at [88, 74] on input "text" at bounding box center [72, 75] width 91 height 11
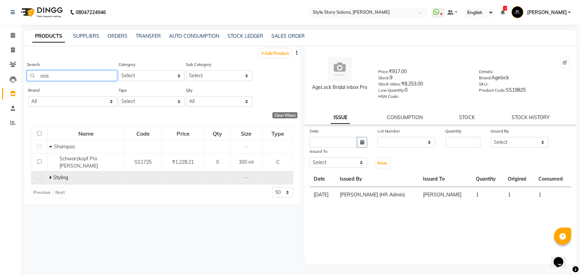
type input "osis"
click at [52, 177] on span at bounding box center [51, 177] width 4 height 6
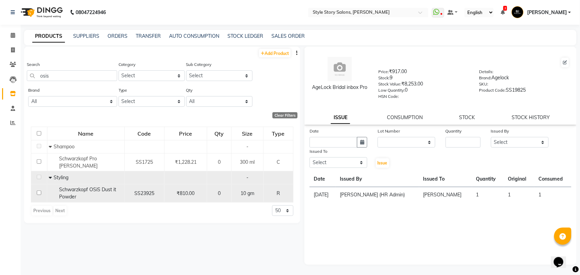
click at [99, 194] on div "Schwarzkopf OSiS Dust it Powder" at bounding box center [85, 193] width 73 height 14
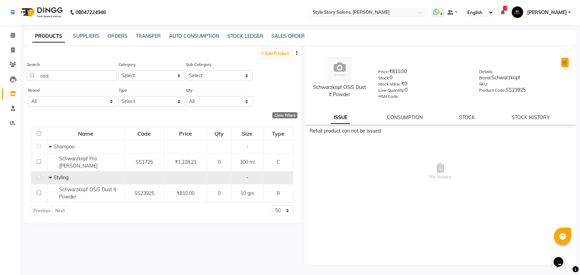
click at [567, 64] on button at bounding box center [565, 63] width 8 height 10
select select "true"
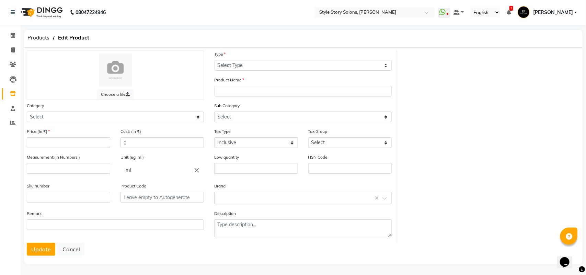
select select "R"
type input "Schwarzkopf OSiS Dust it Powder"
select select
type input "810"
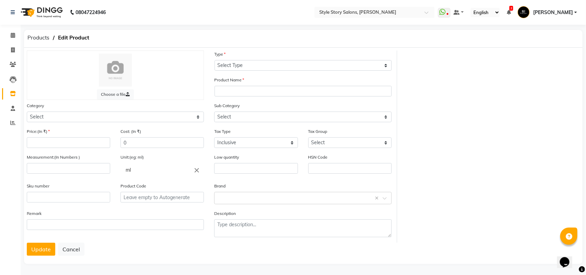
type input "810"
type input "10"
type input "gm"
type input "0"
type input "SS23925"
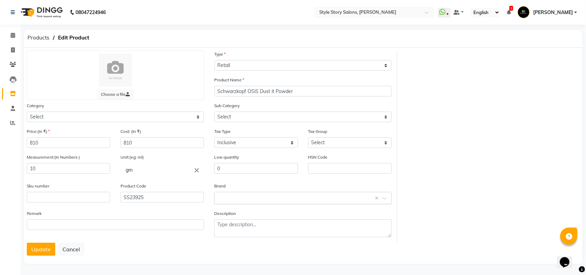
select select "1018801100"
select select "1018801110"
drag, startPoint x: 50, startPoint y: 142, endPoint x: 6, endPoint y: 146, distance: 43.8
click at [6, 146] on app-home "08047224946 Select Location × Style Story Salons, Ram Nagar WhatsApp Status ✕ S…" at bounding box center [293, 138] width 586 height 276
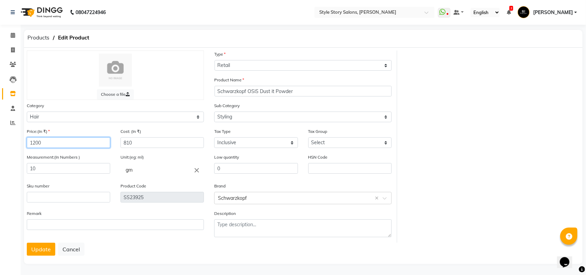
type input "1200"
drag, startPoint x: 138, startPoint y: 142, endPoint x: 103, endPoint y: 137, distance: 35.7
click at [103, 141] on div "Price:(In ₹) 1200 Cost: (In ₹) 810" at bounding box center [115, 141] width 187 height 26
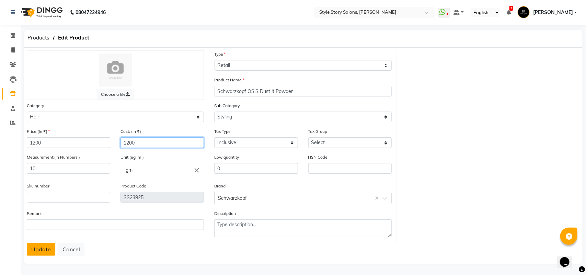
type input "1200"
click at [34, 245] on button "Update" at bounding box center [41, 249] width 28 height 13
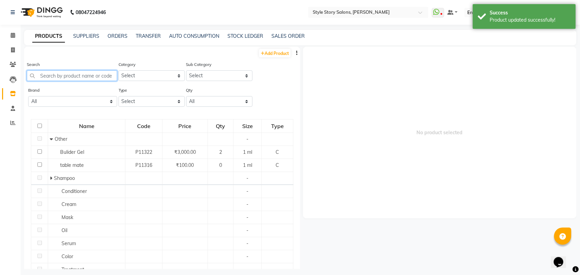
click at [66, 80] on input "text" at bounding box center [72, 75] width 90 height 11
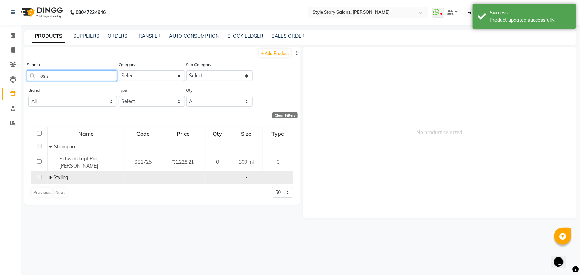
type input "osis"
click at [50, 179] on icon at bounding box center [50, 177] width 2 height 5
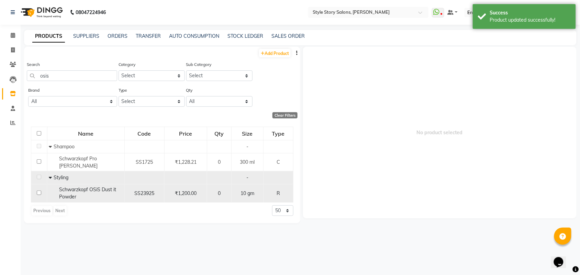
click at [73, 192] on span "Schwarzkopf OSiS Dust it Powder" at bounding box center [87, 192] width 57 height 13
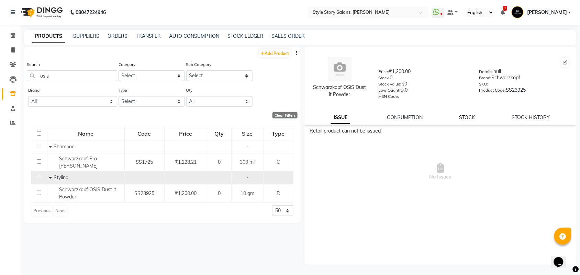
click at [462, 118] on link "STOCK" at bounding box center [467, 117] width 16 height 6
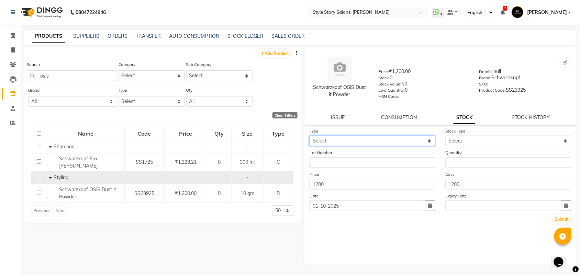
click at [351, 140] on select "Select In Out" at bounding box center [372, 141] width 126 height 11
select select "in"
click at [309, 136] on select "Select In Out" at bounding box center [372, 141] width 126 height 11
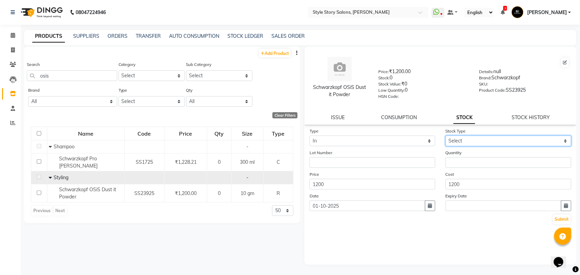
click at [461, 136] on select "Select New Stock Adjustment Return Other" at bounding box center [508, 141] width 126 height 11
select select "other"
click at [445, 136] on select "Select New Stock Adjustment Return Other" at bounding box center [508, 141] width 126 height 11
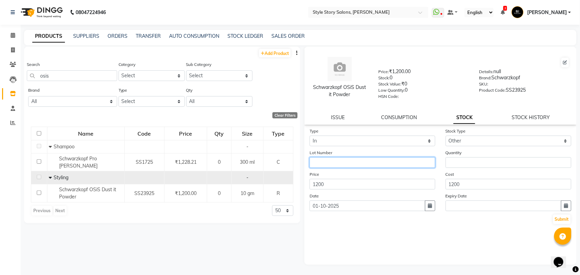
click at [356, 160] on input "text" at bounding box center [372, 162] width 126 height 11
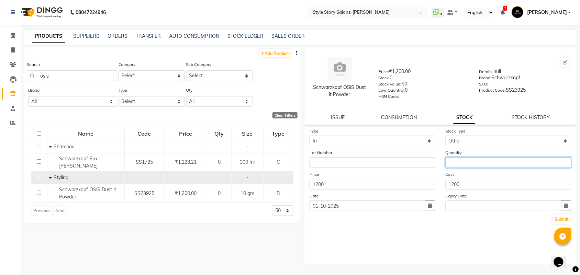
click at [470, 158] on input "number" at bounding box center [508, 162] width 126 height 11
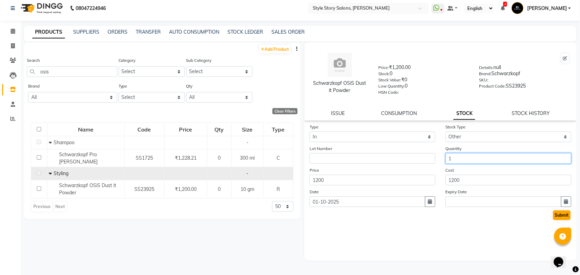
type input "1"
click at [562, 210] on button "Submit" at bounding box center [562, 215] width 18 height 10
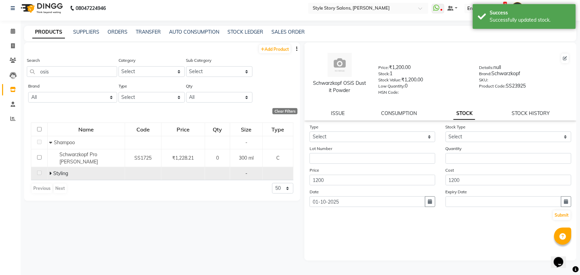
click at [54, 171] on span "Styling" at bounding box center [60, 173] width 15 height 6
click at [50, 173] on icon at bounding box center [50, 173] width 2 height 5
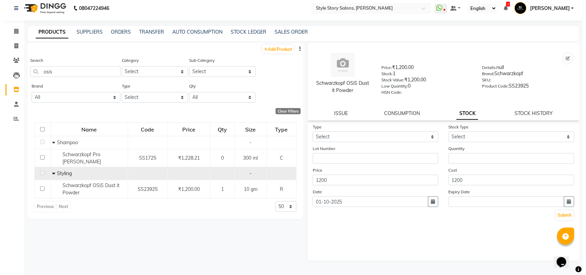
scroll to position [0, 0]
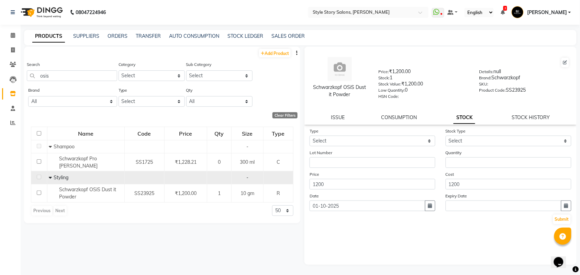
click at [46, 6] on img at bounding box center [41, 12] width 47 height 19
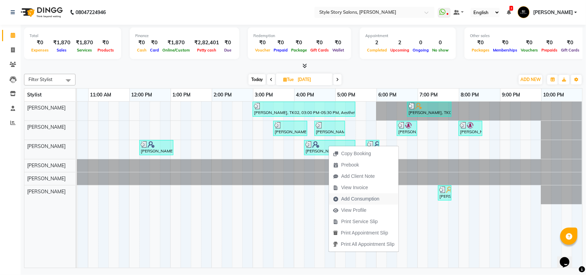
click at [351, 197] on span "Add Consumption" at bounding box center [360, 198] width 38 height 7
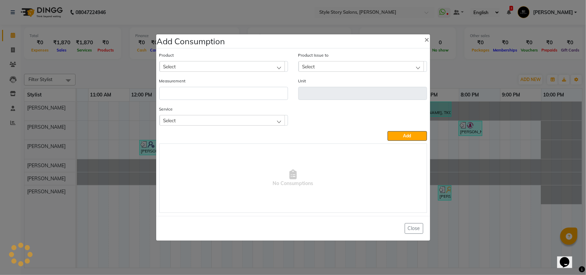
click at [205, 66] on div "Select" at bounding box center [222, 66] width 125 height 10
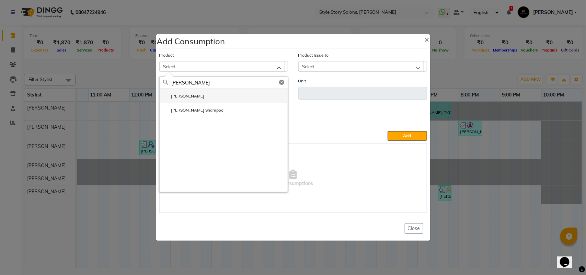
type input "[PERSON_NAME]"
click at [179, 95] on label "[PERSON_NAME]" at bounding box center [184, 96] width 42 height 6
type input "ml"
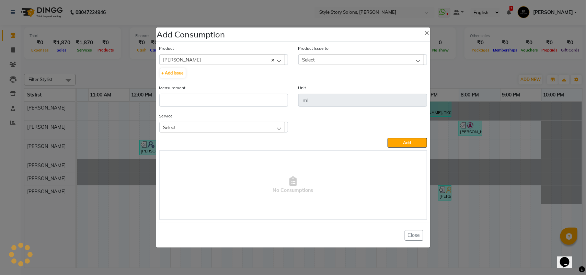
click at [320, 61] on div "Select" at bounding box center [361, 59] width 125 height 10
click at [324, 88] on label "[DATE], Issued to: [PERSON_NAME], Balance: 463" at bounding box center [353, 89] width 103 height 6
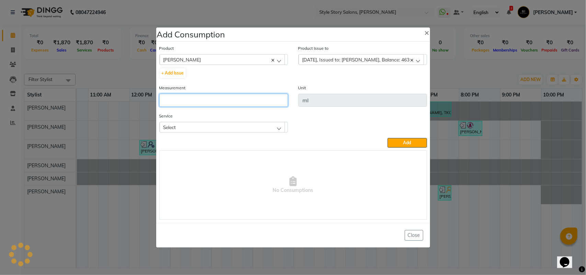
click at [236, 104] on input "number" at bounding box center [223, 100] width 129 height 13
type input "10"
click at [246, 128] on div "Select" at bounding box center [222, 127] width 125 height 10
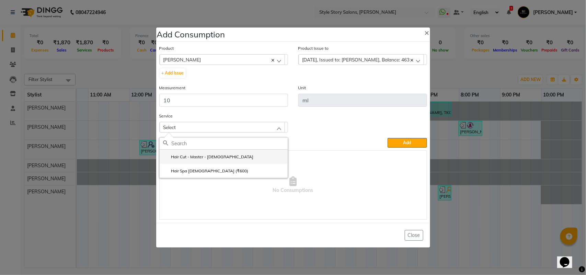
click at [219, 157] on li "Hair Cut - Master - [DEMOGRAPHIC_DATA]" at bounding box center [224, 157] width 128 height 14
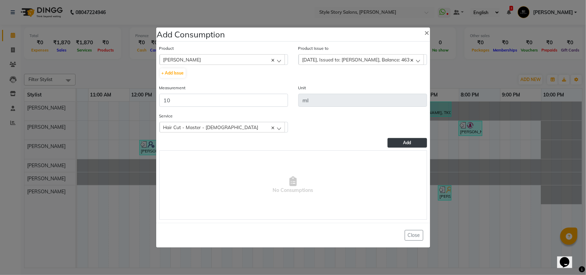
click at [406, 140] on span "Add" at bounding box center [407, 142] width 8 height 5
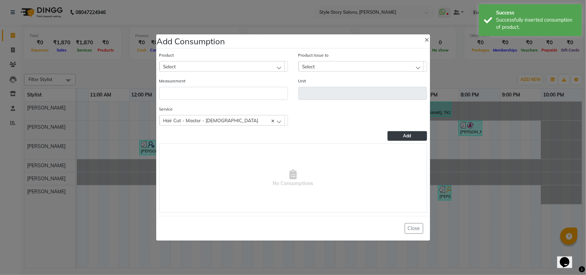
click at [197, 64] on div "Select" at bounding box center [222, 66] width 125 height 10
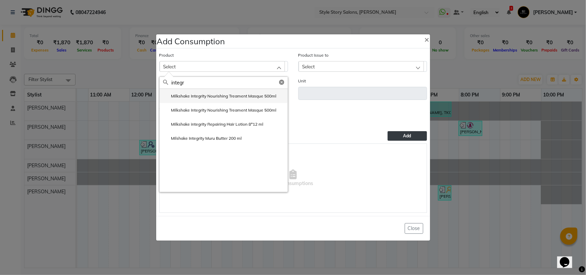
type input "integr"
click at [201, 93] on label "Milkshake Integrity Nourishing Treament Masque 500ml" at bounding box center [220, 96] width 114 height 6
type input "ml"
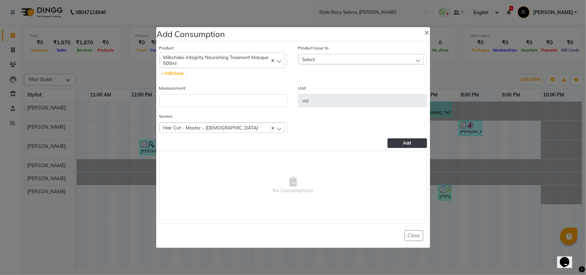
drag, startPoint x: 339, startPoint y: 61, endPoint x: 335, endPoint y: 67, distance: 7.6
click at [339, 61] on div "Select" at bounding box center [361, 59] width 125 height 10
click at [335, 89] on label "[DATE], Issued to: [PERSON_NAME], Balance: 374" at bounding box center [353, 89] width 103 height 6
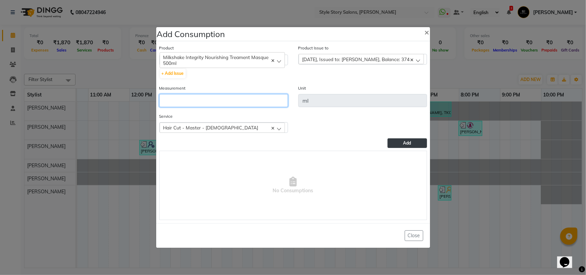
click at [244, 100] on input "number" at bounding box center [223, 100] width 129 height 13
type input "5"
click at [233, 127] on div "Hair Cut - Master - [DEMOGRAPHIC_DATA]" at bounding box center [222, 128] width 125 height 10
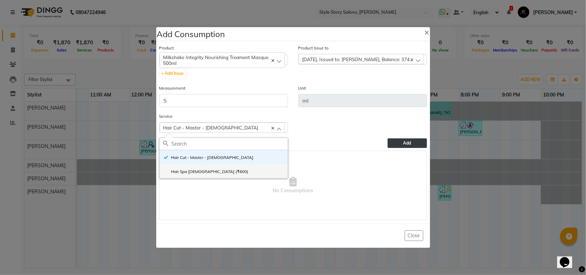
click at [222, 169] on li "Hair Spa [DEMOGRAPHIC_DATA] (₹600)" at bounding box center [224, 171] width 128 height 14
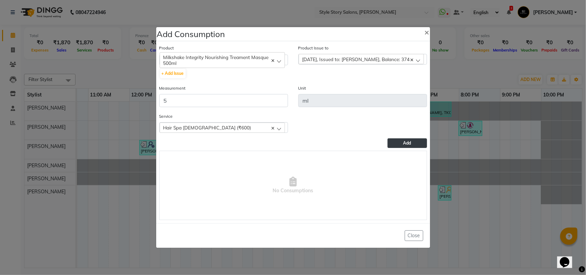
click at [409, 142] on span "Add" at bounding box center [407, 142] width 8 height 5
click at [188, 60] on span "Milkshake Integrity Nourishing Treament Masque 500ml" at bounding box center [222, 60] width 118 height 12
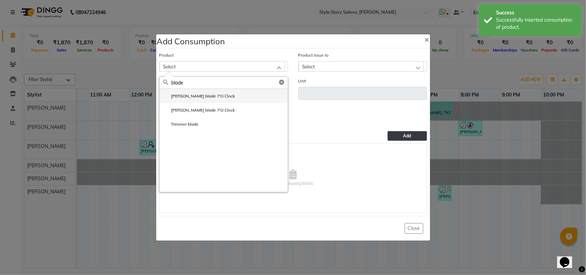
type input "blade"
click at [192, 99] on label "[PERSON_NAME] blade 7'O Clock" at bounding box center [199, 96] width 72 height 6
type input "unit"
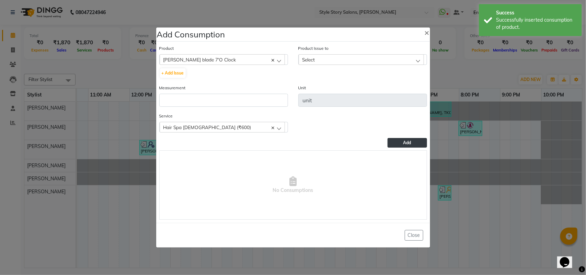
click at [342, 61] on div "Select" at bounding box center [361, 59] width 125 height 10
drag, startPoint x: 353, startPoint y: 88, endPoint x: 301, endPoint y: 96, distance: 52.2
click at [353, 88] on label "[DATE], Issued to: [PERSON_NAME], Balance: 2" at bounding box center [351, 89] width 98 height 6
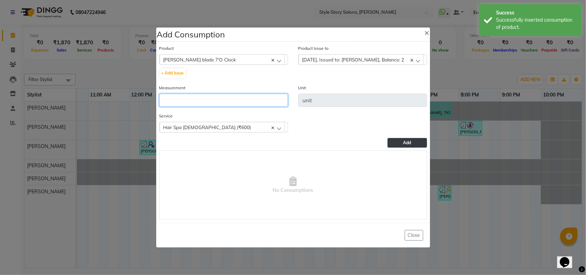
click at [261, 100] on input "number" at bounding box center [223, 100] width 129 height 13
type input "1"
drag, startPoint x: 405, startPoint y: 139, endPoint x: 368, endPoint y: 148, distance: 38.4
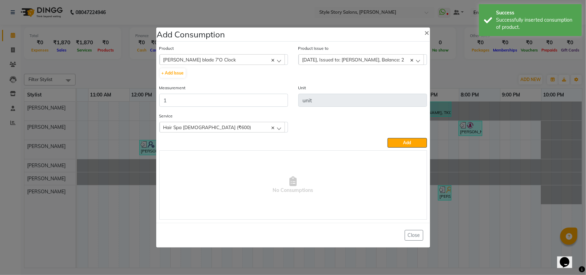
click at [404, 140] on span "Add" at bounding box center [407, 142] width 8 height 5
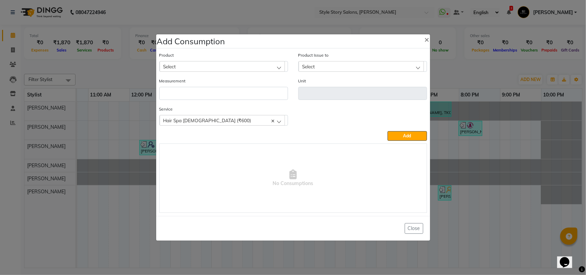
click at [197, 66] on div "Select" at bounding box center [222, 66] width 125 height 10
type input "non"
click at [191, 94] on label "NON Foming Shaving Gel" at bounding box center [191, 96] width 57 height 6
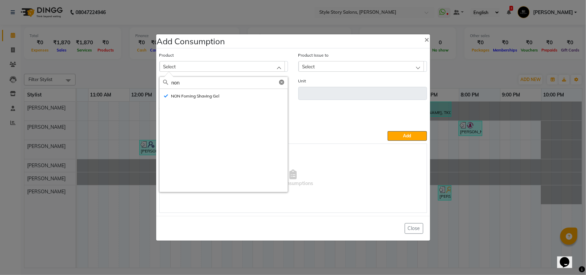
type input "ml"
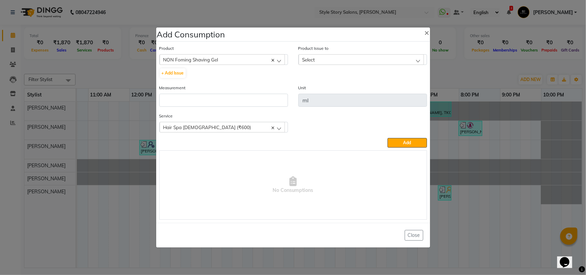
click at [304, 62] on div "Select" at bounding box center [361, 59] width 125 height 10
click at [322, 90] on label "[DATE], Issued to: [PERSON_NAME], Balance: 214" at bounding box center [353, 89] width 103 height 6
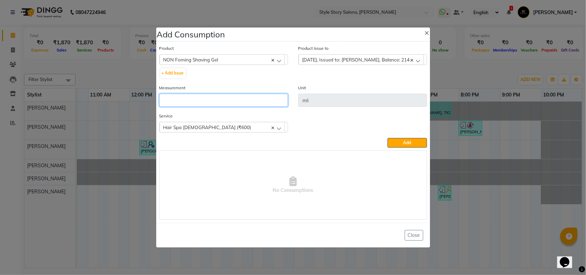
click at [232, 100] on input "number" at bounding box center [223, 100] width 129 height 13
type input "10"
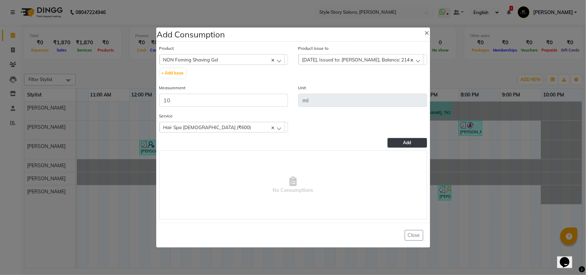
click at [409, 138] on button "Add" at bounding box center [407, 143] width 39 height 10
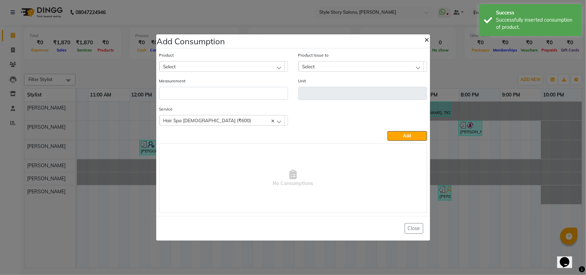
click at [427, 38] on span "×" at bounding box center [427, 39] width 5 height 10
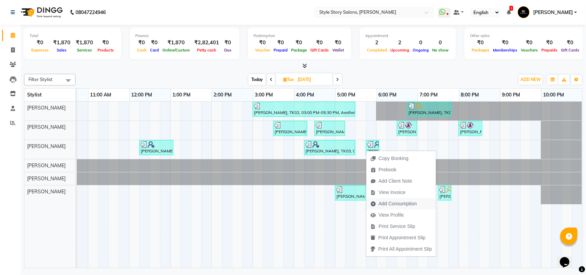
click at [383, 204] on span "Add Consumption" at bounding box center [398, 203] width 38 height 7
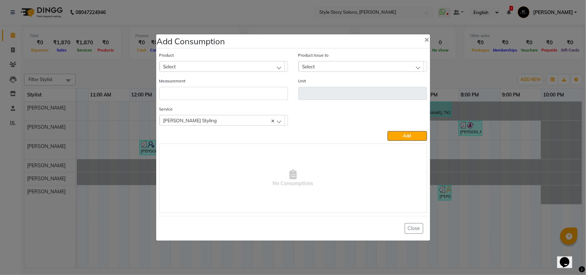
click at [183, 66] on div "Select" at bounding box center [222, 66] width 125 height 10
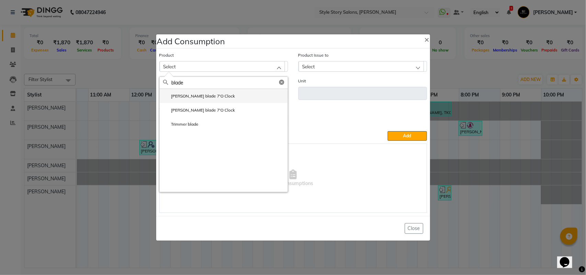
type input "blade"
click at [184, 93] on label "[PERSON_NAME] blade 7'O Clock" at bounding box center [199, 96] width 72 height 6
type input "unit"
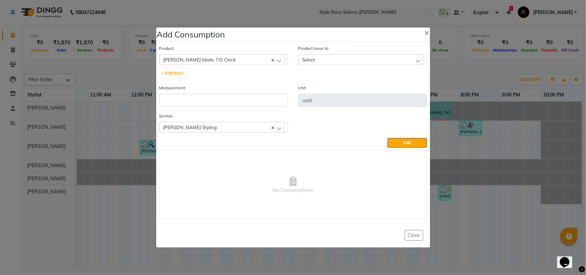
click at [353, 53] on div "Product Issue to Select [DATE], Issued to: [PERSON_NAME], Balance: 1" at bounding box center [362, 55] width 129 height 20
click at [353, 55] on div "Select" at bounding box center [361, 59] width 125 height 10
drag, startPoint x: 354, startPoint y: 89, endPoint x: 312, endPoint y: 96, distance: 42.9
click at [354, 89] on label "[DATE], Issued to: [PERSON_NAME], Balance: 1" at bounding box center [351, 89] width 98 height 6
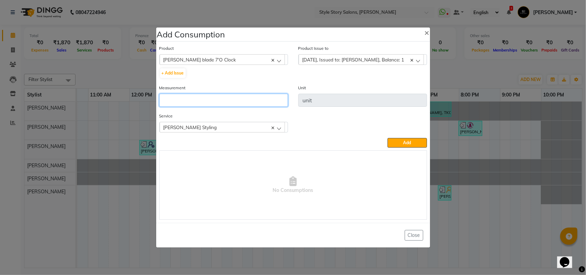
click at [277, 103] on input "number" at bounding box center [223, 100] width 129 height 13
type input "1"
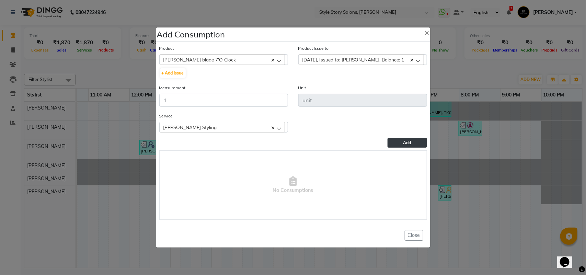
click at [398, 145] on button "Add" at bounding box center [407, 143] width 39 height 10
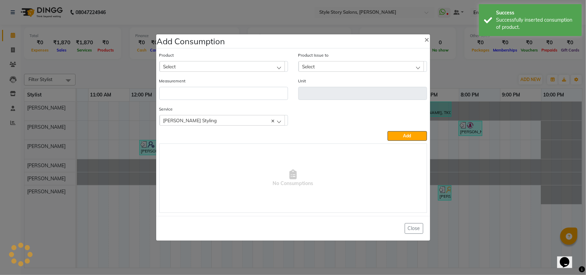
click at [186, 65] on div "Select" at bounding box center [222, 66] width 125 height 10
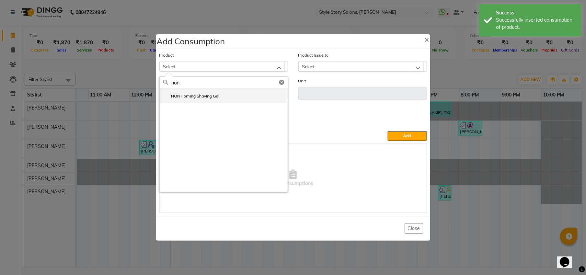
type input "non"
click at [206, 100] on li "NON Foming Shaving Gel" at bounding box center [224, 96] width 128 height 14
type input "ml"
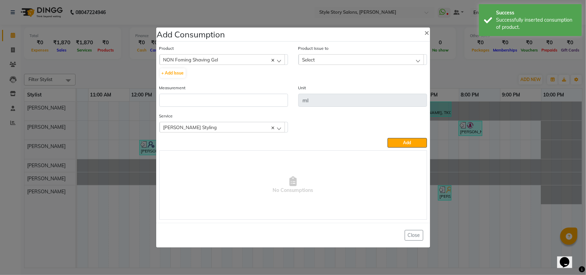
click at [327, 60] on div "Select" at bounding box center [361, 59] width 125 height 10
click at [322, 88] on label "[DATE], Issued to: [PERSON_NAME], Balance: 204" at bounding box center [353, 89] width 103 height 6
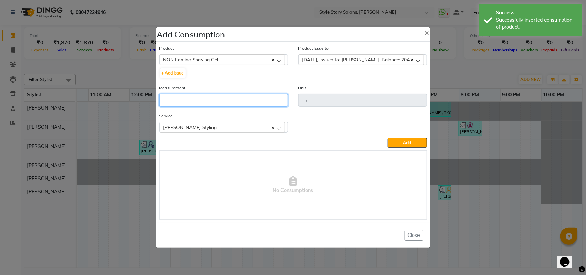
click at [232, 98] on input "number" at bounding box center [223, 100] width 129 height 13
type input "5"
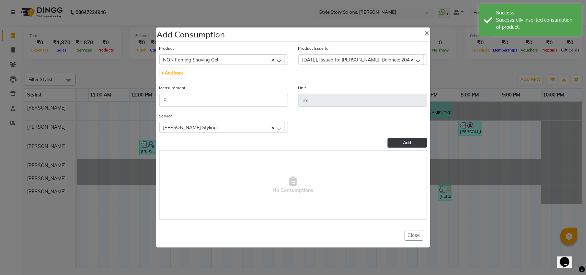
click at [403, 144] on button "Add" at bounding box center [407, 143] width 39 height 10
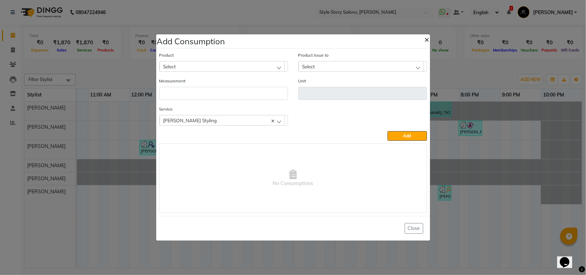
click at [427, 39] on span "×" at bounding box center [427, 39] width 5 height 10
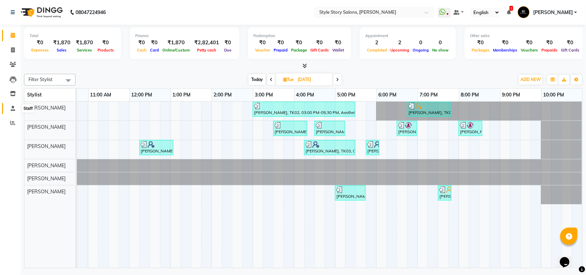
click at [15, 107] on span at bounding box center [13, 109] width 12 height 8
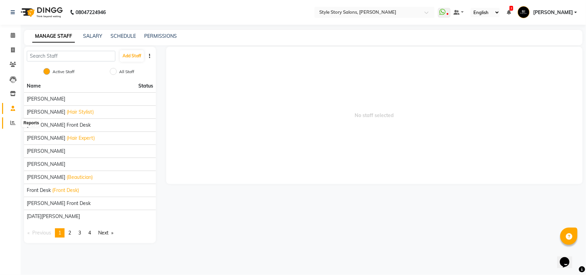
click at [9, 126] on span at bounding box center [13, 123] width 12 height 8
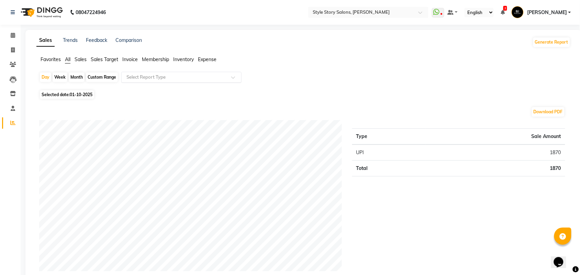
click at [141, 80] on input "text" at bounding box center [174, 77] width 99 height 7
click at [184, 59] on span "Inventory" at bounding box center [183, 59] width 21 height 6
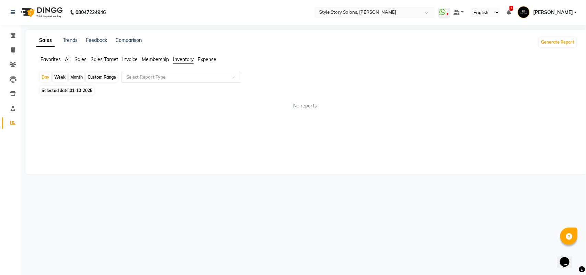
click at [170, 74] on input "text" at bounding box center [174, 77] width 99 height 7
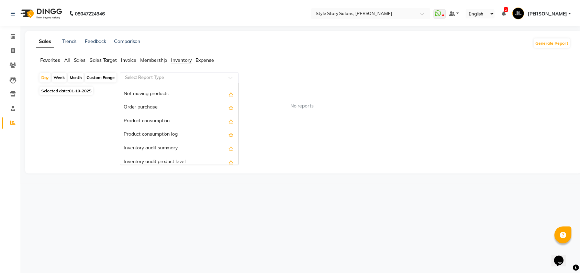
scroll to position [150, 0]
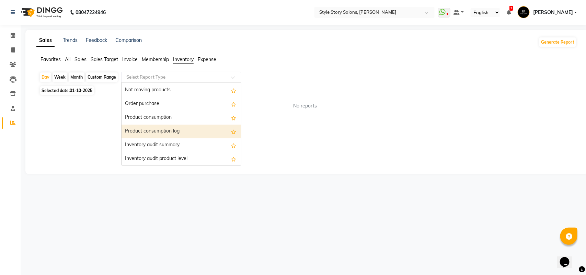
click at [174, 132] on div "Product consumption log" at bounding box center [181, 132] width 119 height 14
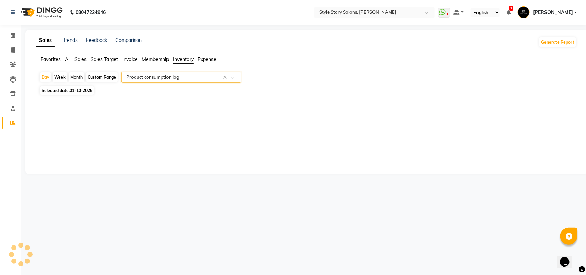
click at [75, 78] on div "Month" at bounding box center [77, 77] width 16 height 10
select select "10"
select select "2025"
select select "full_report"
select select "csv"
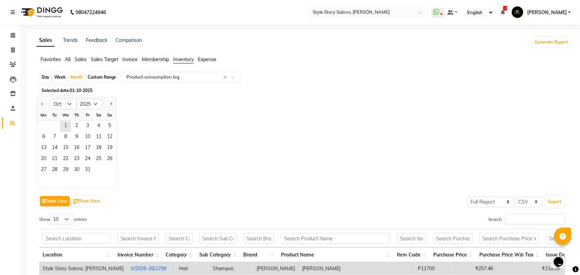
drag, startPoint x: 42, startPoint y: 105, endPoint x: 58, endPoint y: 117, distance: 20.6
click at [42, 105] on span "Previous month" at bounding box center [42, 104] width 2 height 2
select select "9"
click at [44, 127] on span "1" at bounding box center [43, 126] width 11 height 11
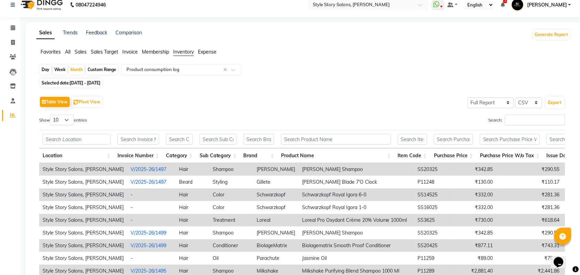
scroll to position [0, 0]
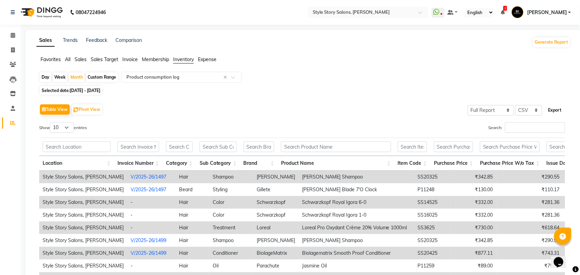
click at [554, 112] on button "Export" at bounding box center [554, 110] width 19 height 12
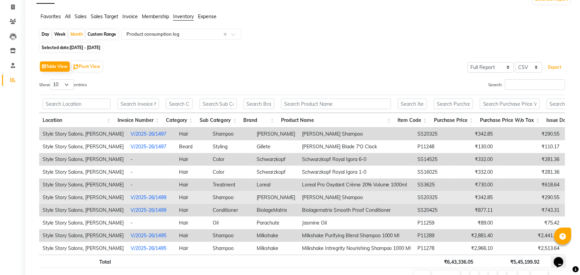
scroll to position [88, 0]
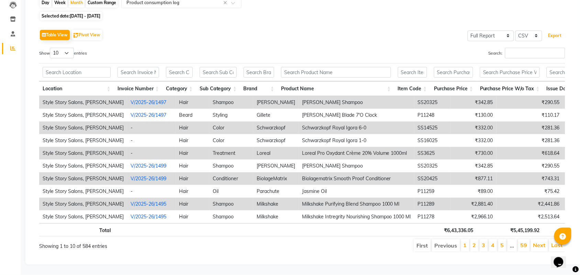
click at [545, 30] on button "Export" at bounding box center [554, 36] width 19 height 12
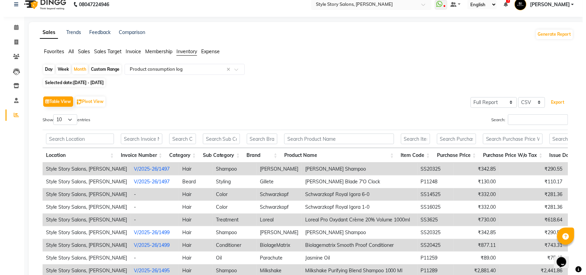
scroll to position [0, 0]
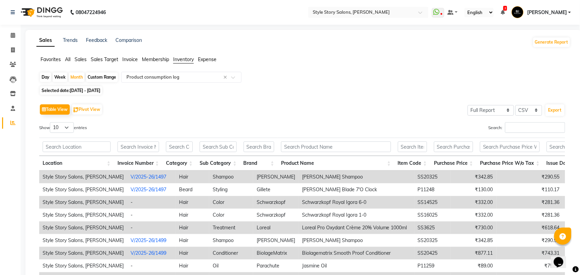
click at [78, 90] on span "[DATE] - [DATE]" at bounding box center [85, 90] width 31 height 5
select select "9"
select select "2025"
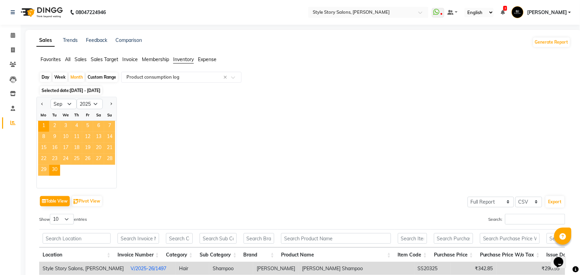
click at [68, 57] on span "All" at bounding box center [67, 59] width 5 height 6
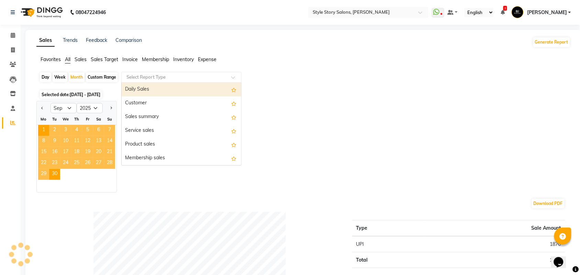
click at [138, 78] on input "text" at bounding box center [174, 77] width 99 height 7
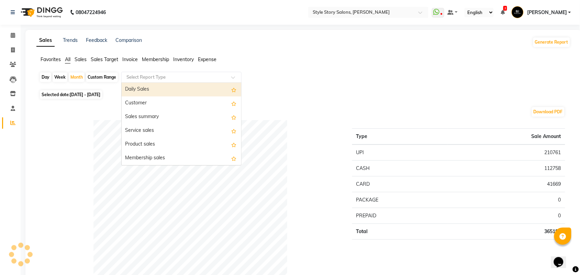
click at [108, 59] on span "Sales Target" at bounding box center [104, 59] width 27 height 6
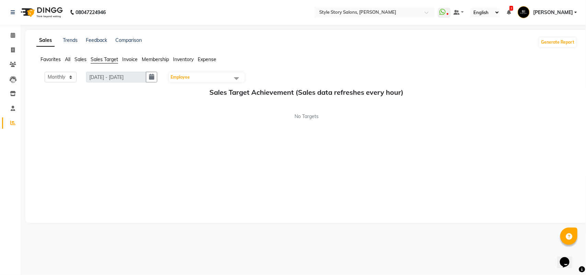
click at [43, 59] on span "Favorites" at bounding box center [51, 59] width 20 height 6
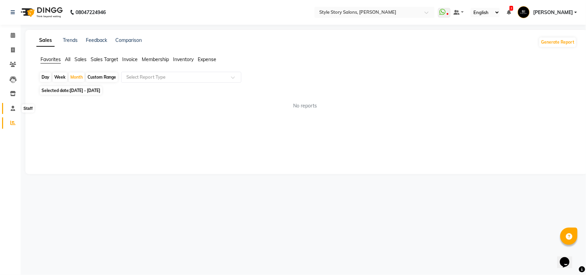
click at [12, 106] on icon at bounding box center [13, 108] width 4 height 5
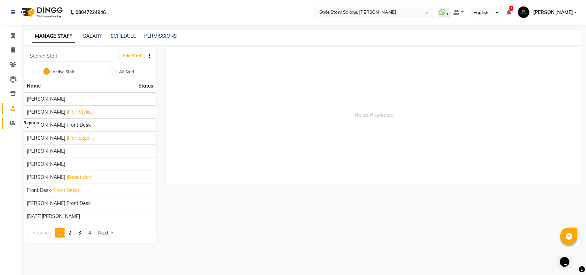
click at [13, 120] on icon at bounding box center [12, 122] width 5 height 5
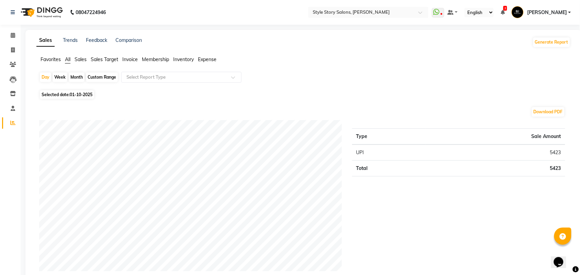
click at [49, 14] on img at bounding box center [41, 12] width 47 height 19
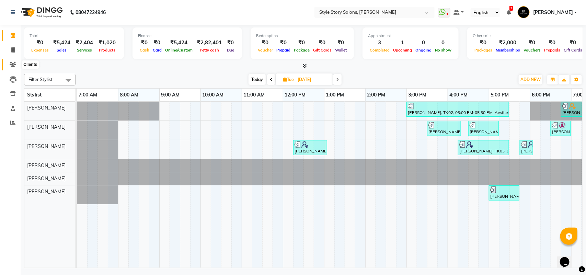
click at [15, 66] on icon at bounding box center [13, 64] width 7 height 5
